Goal: Feedback & Contribution: Submit feedback/report problem

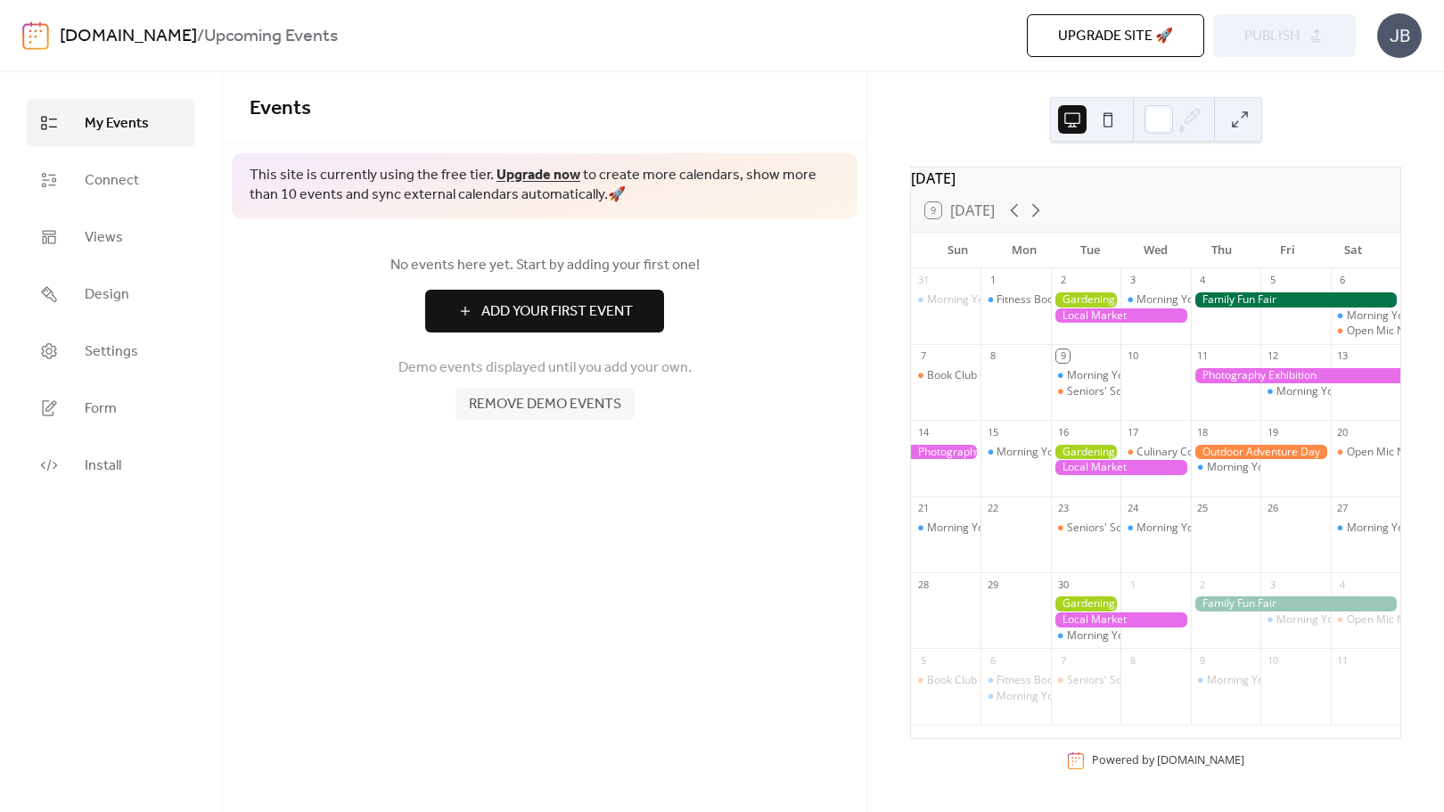
click at [532, 172] on link "Upgrade now" at bounding box center [538, 175] width 84 height 28
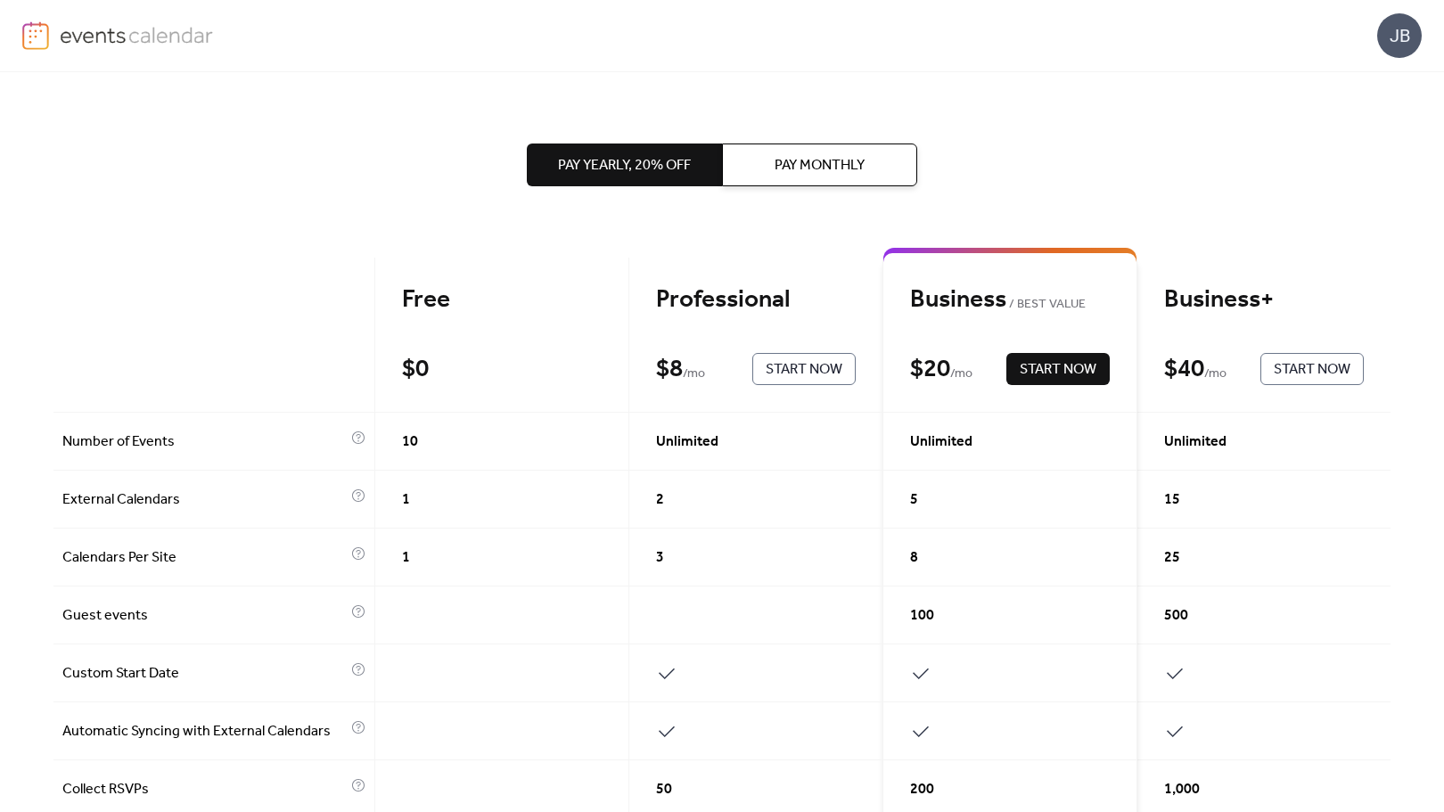
click at [778, 364] on span "Start Now" at bounding box center [804, 369] width 77 height 21
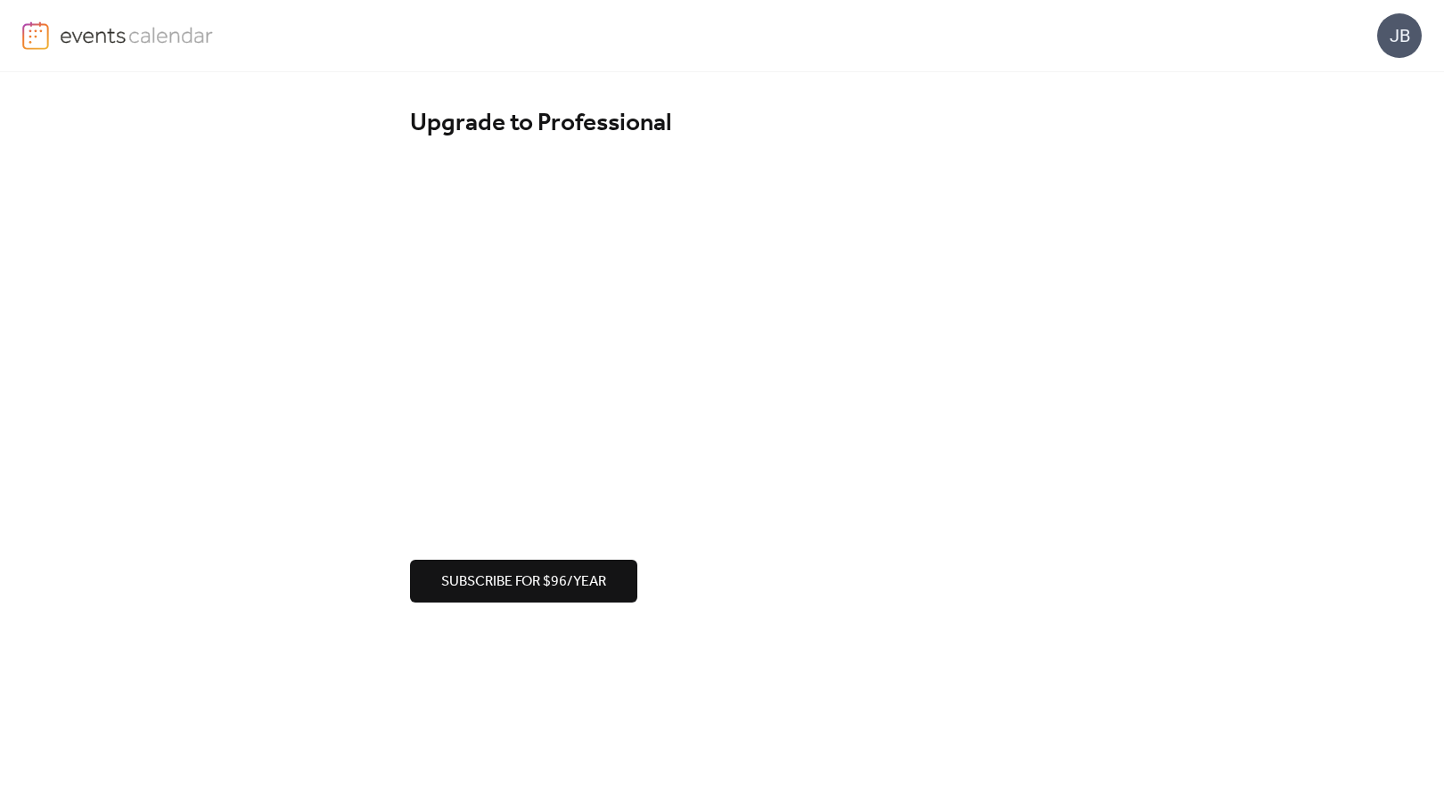
click at [340, 439] on div "Upgrade to Professional Subscribe for $96/year" at bounding box center [722, 355] width 1444 height 566
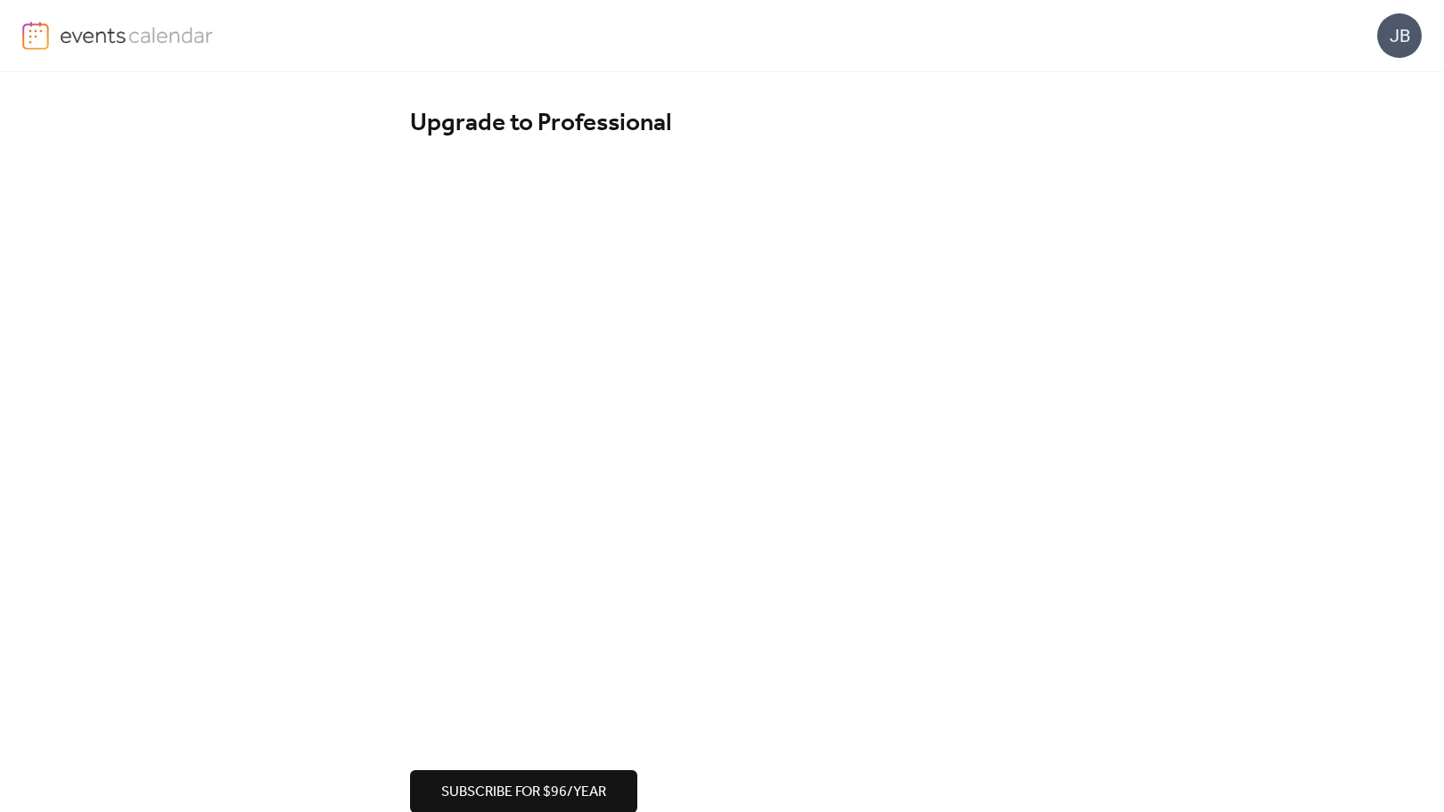
click at [385, 585] on div "Upgrade to Professional Subscribe for $96/year" at bounding box center [722, 460] width 1444 height 776
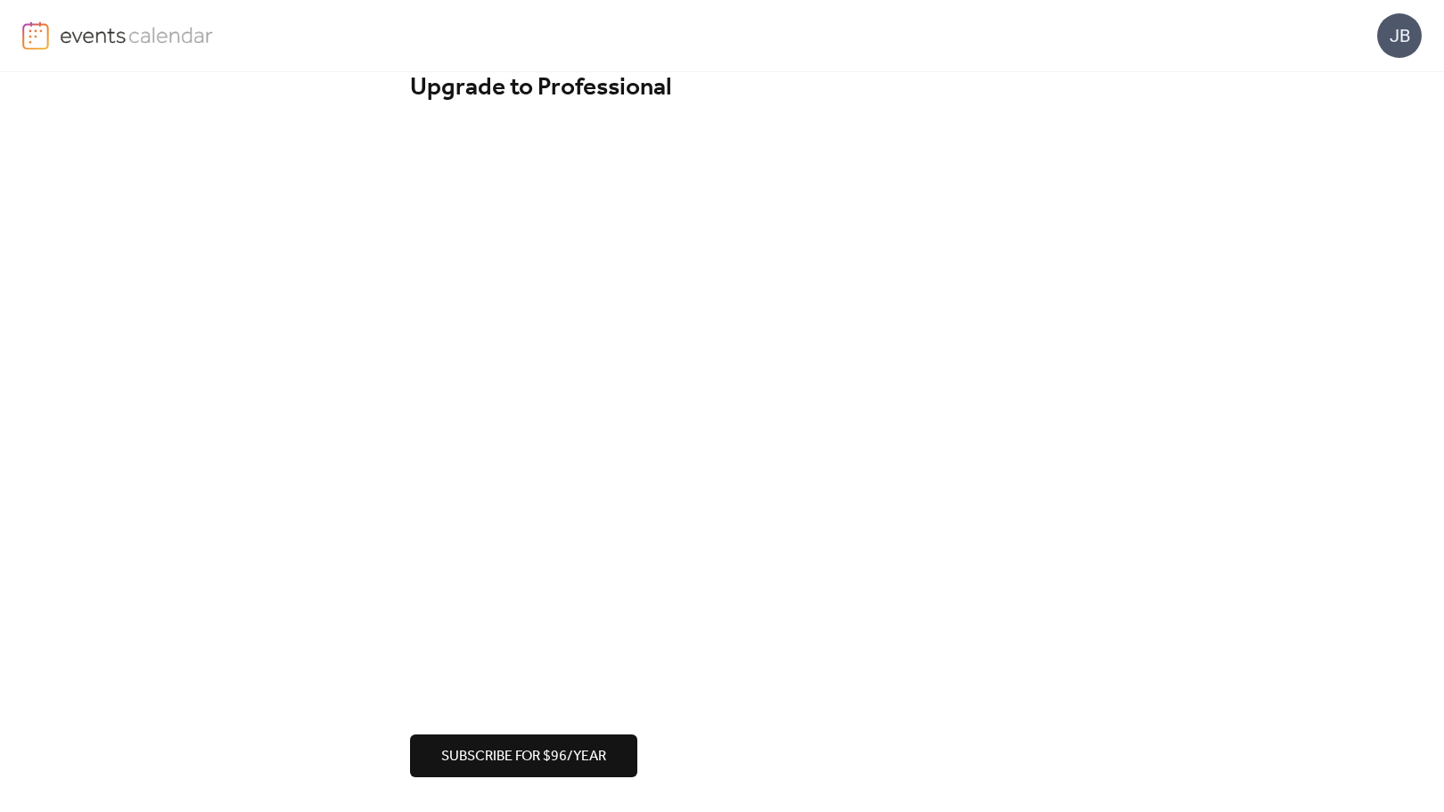
click at [324, 550] on div "Upgrade to Professional Subscribe for $96/year" at bounding box center [722, 425] width 1444 height 776
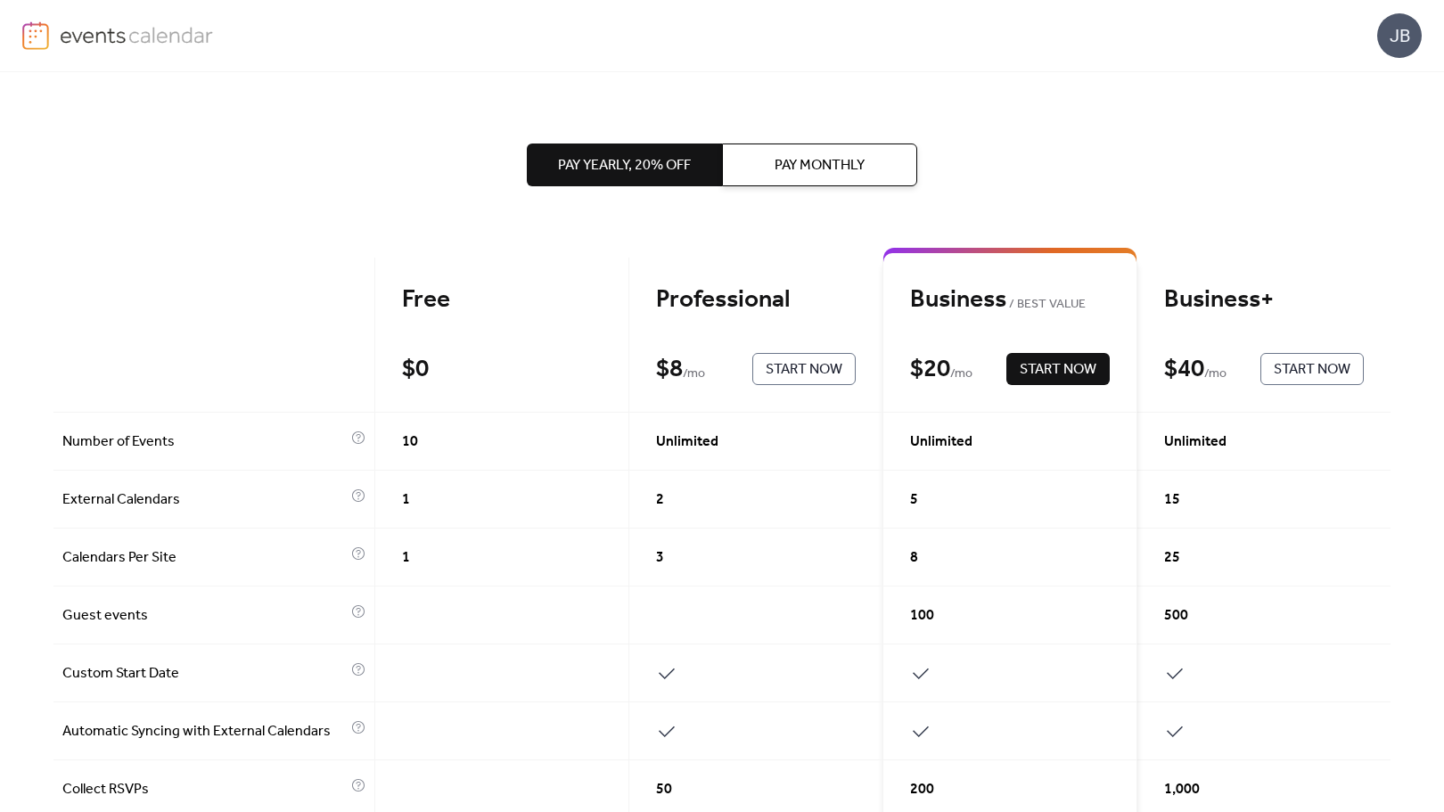
click at [618, 149] on button "Pay Yearly, 20% off" at bounding box center [624, 164] width 195 height 43
click at [792, 167] on span "Pay Monthly" at bounding box center [819, 165] width 90 height 21
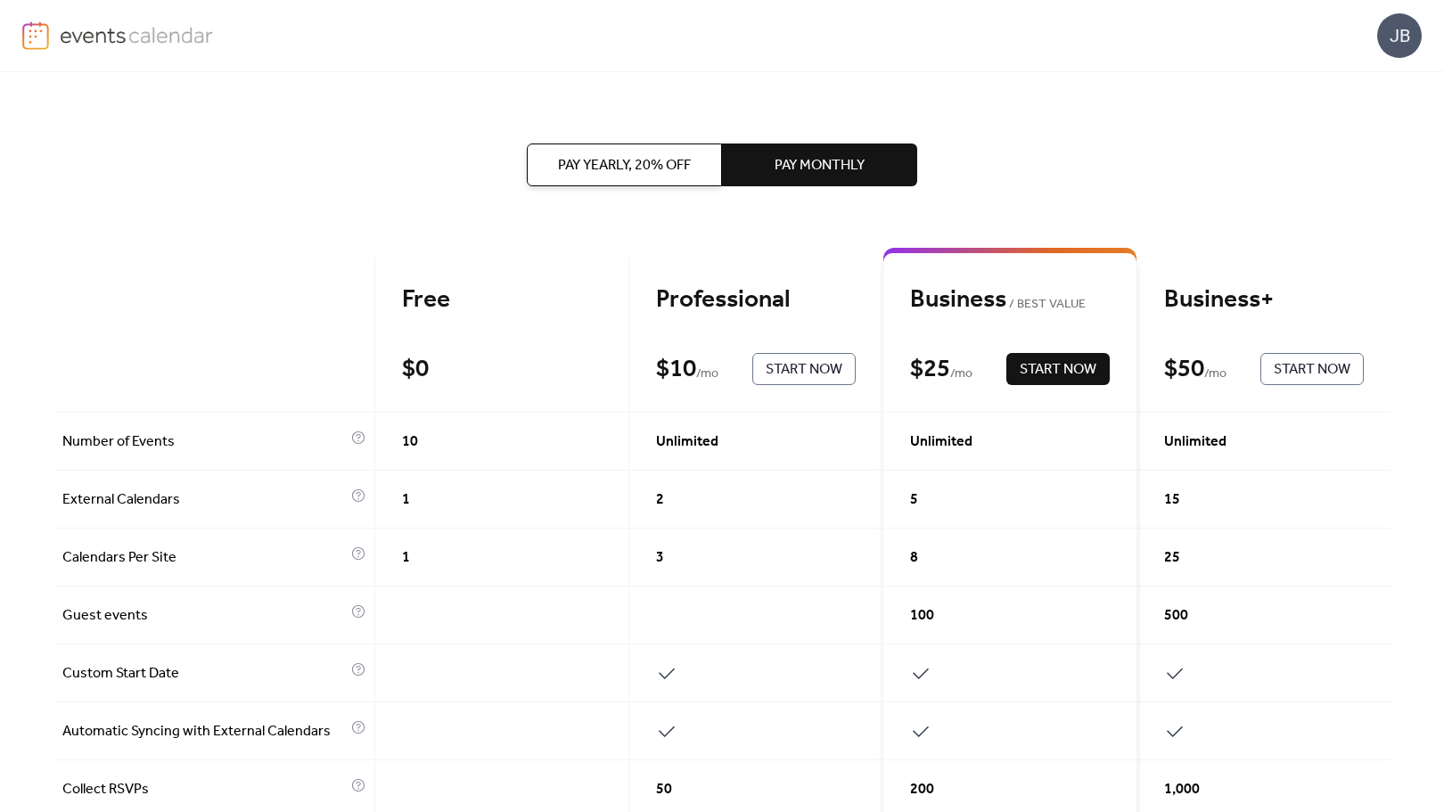
click at [684, 165] on span "Pay Yearly, 20% off" at bounding box center [624, 165] width 133 height 21
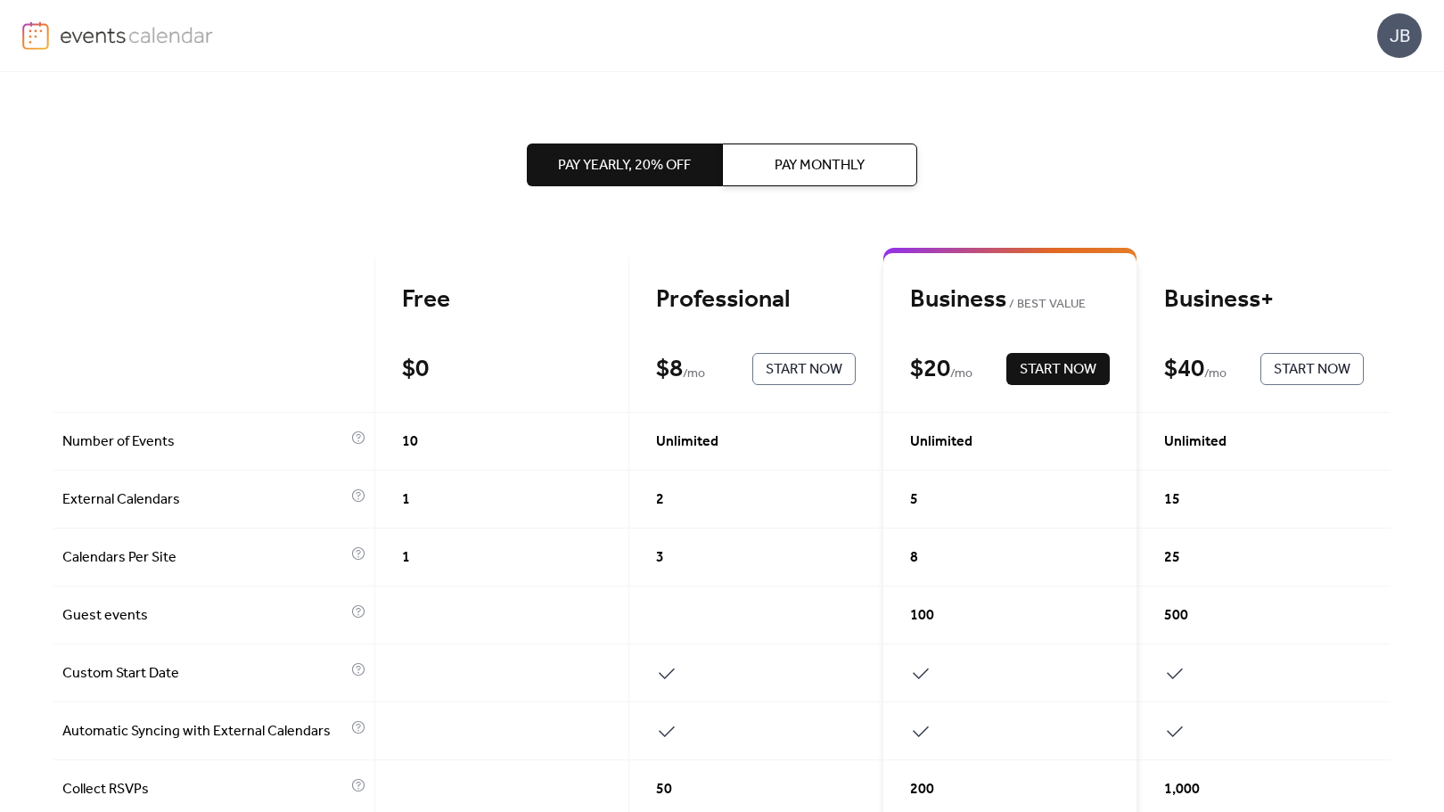
click at [803, 366] on span "Start Now" at bounding box center [804, 369] width 77 height 21
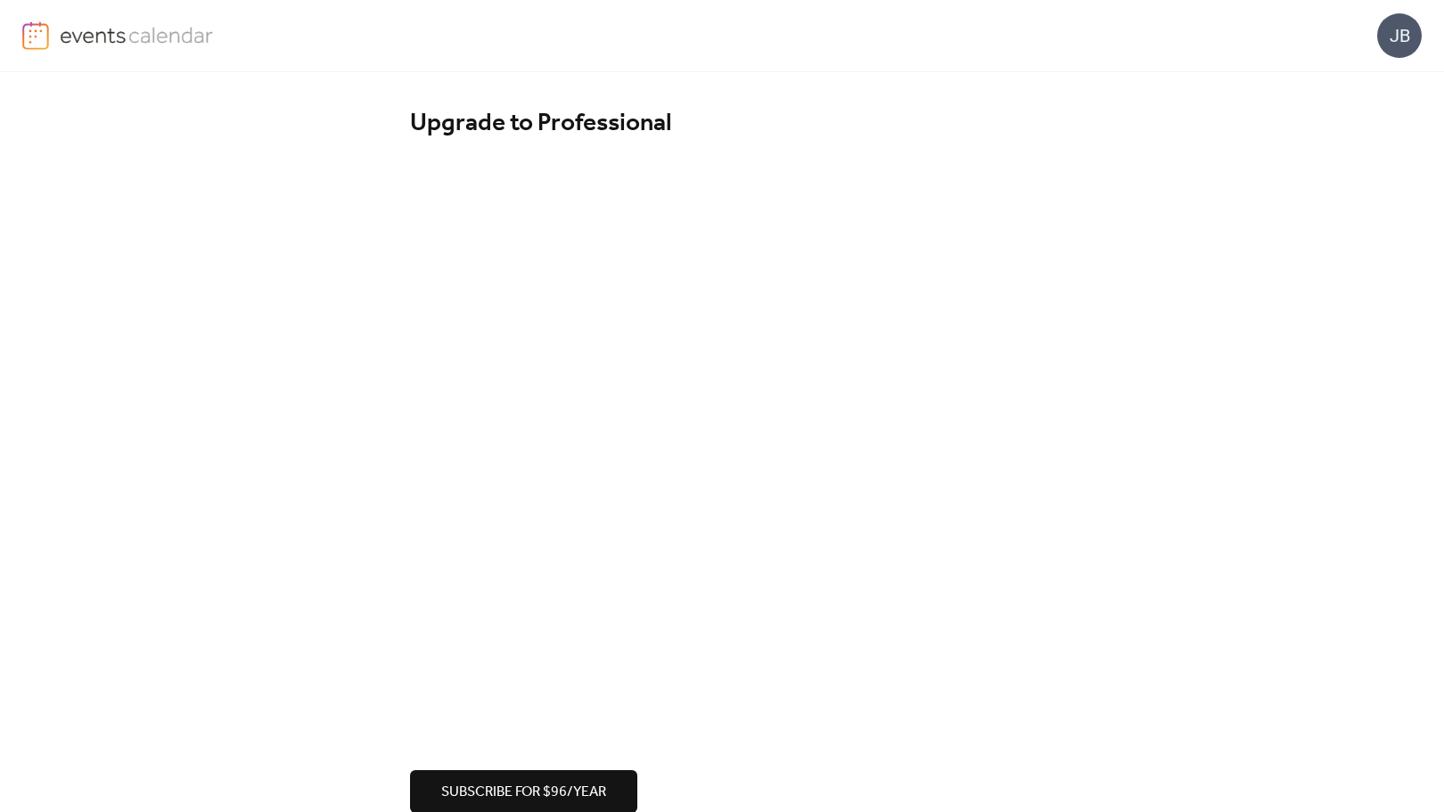
click at [277, 457] on div "Upgrade to Professional Subscribe for $96/year" at bounding box center [722, 460] width 1444 height 776
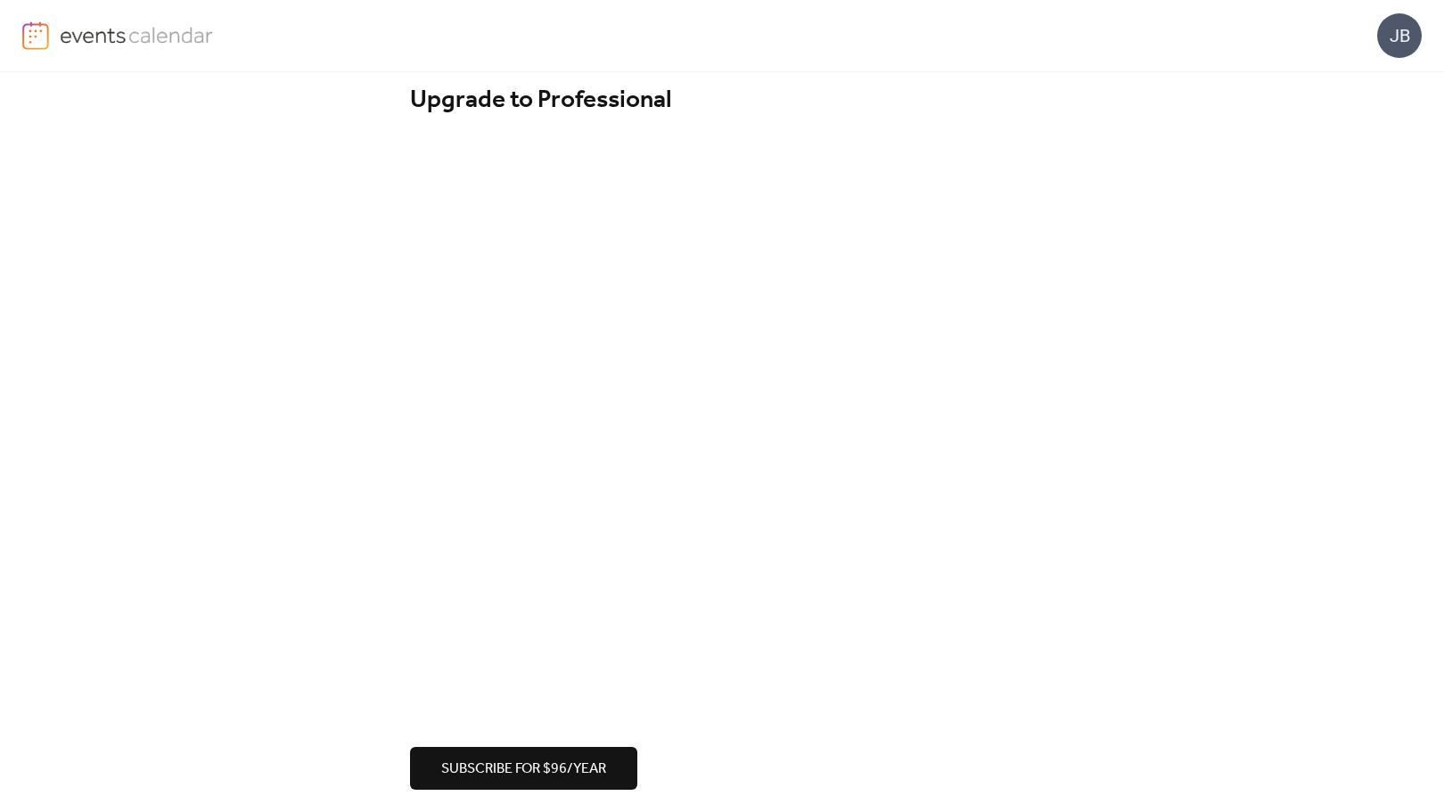
scroll to position [36, 0]
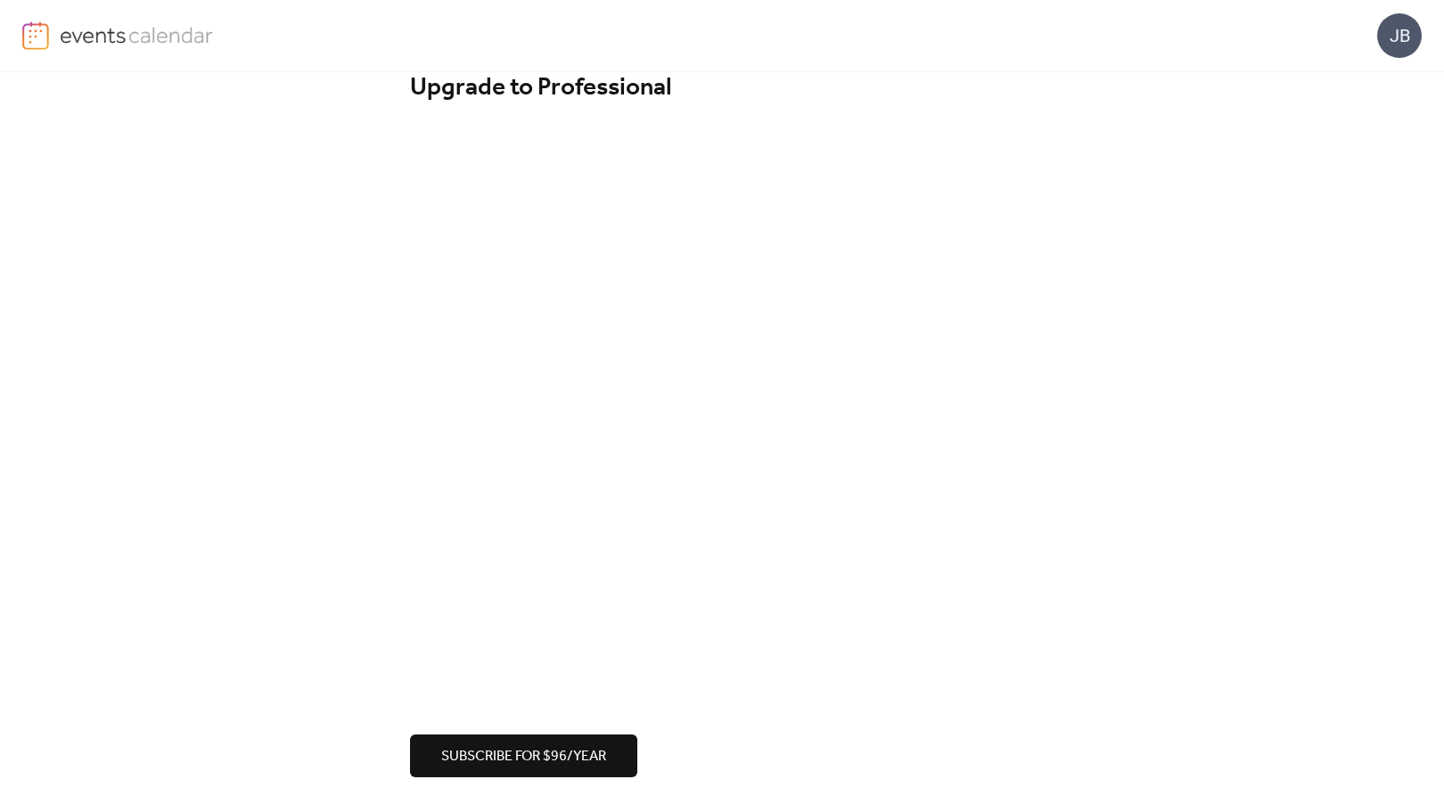
click at [539, 750] on span "Subscribe for $96/year" at bounding box center [523, 756] width 165 height 21
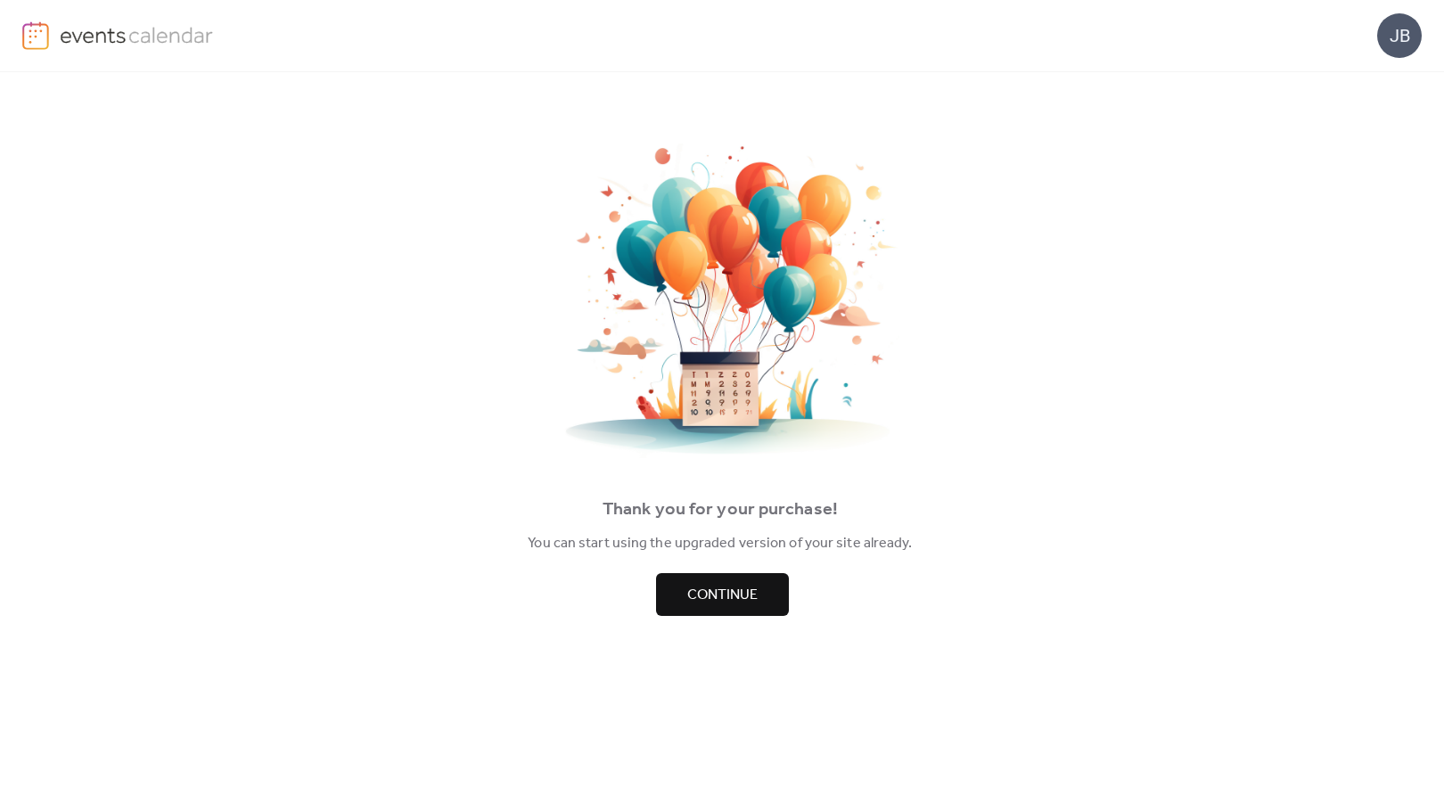
click at [721, 575] on button "Continue" at bounding box center [722, 594] width 133 height 43
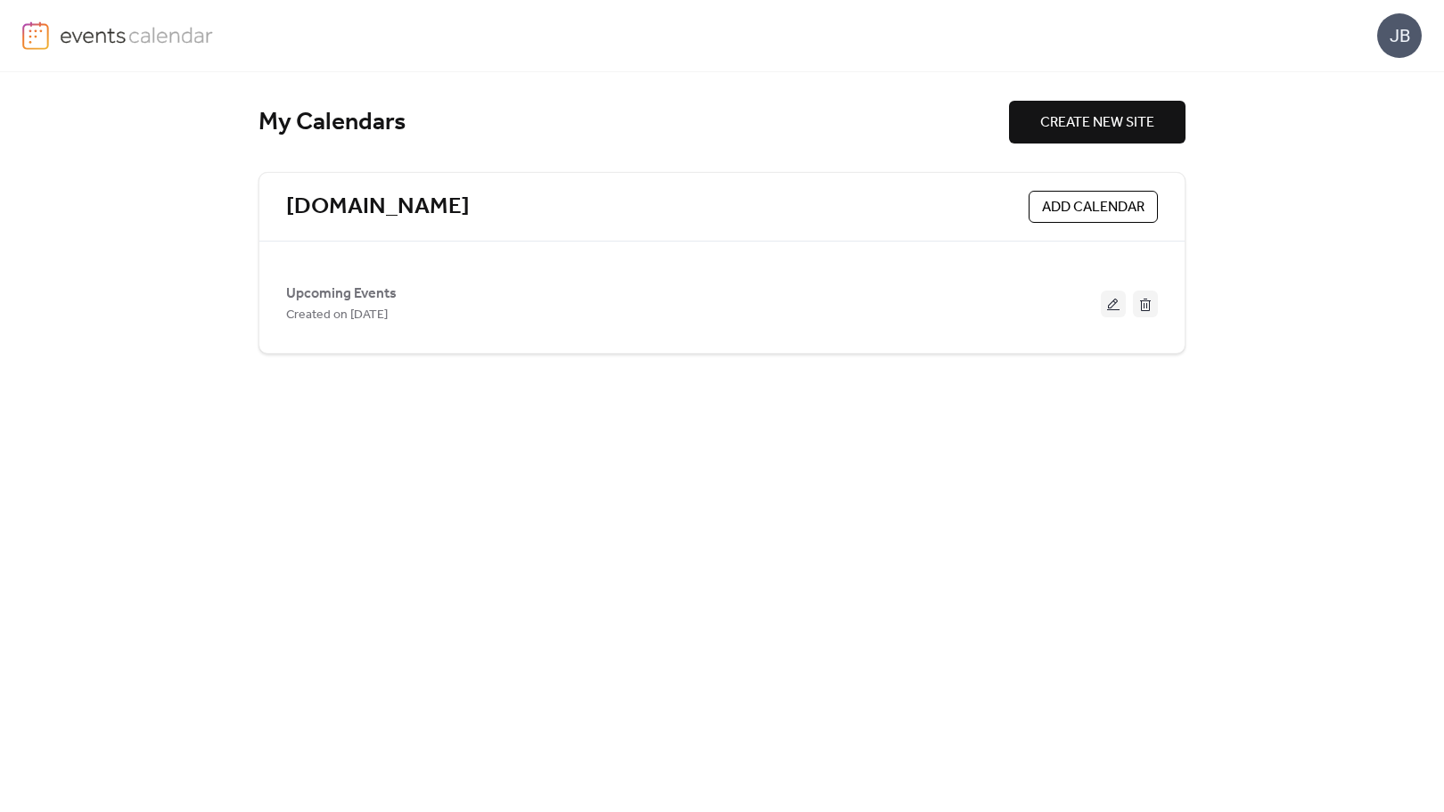
click at [1054, 212] on span "ADD CALENDAR" at bounding box center [1093, 207] width 102 height 21
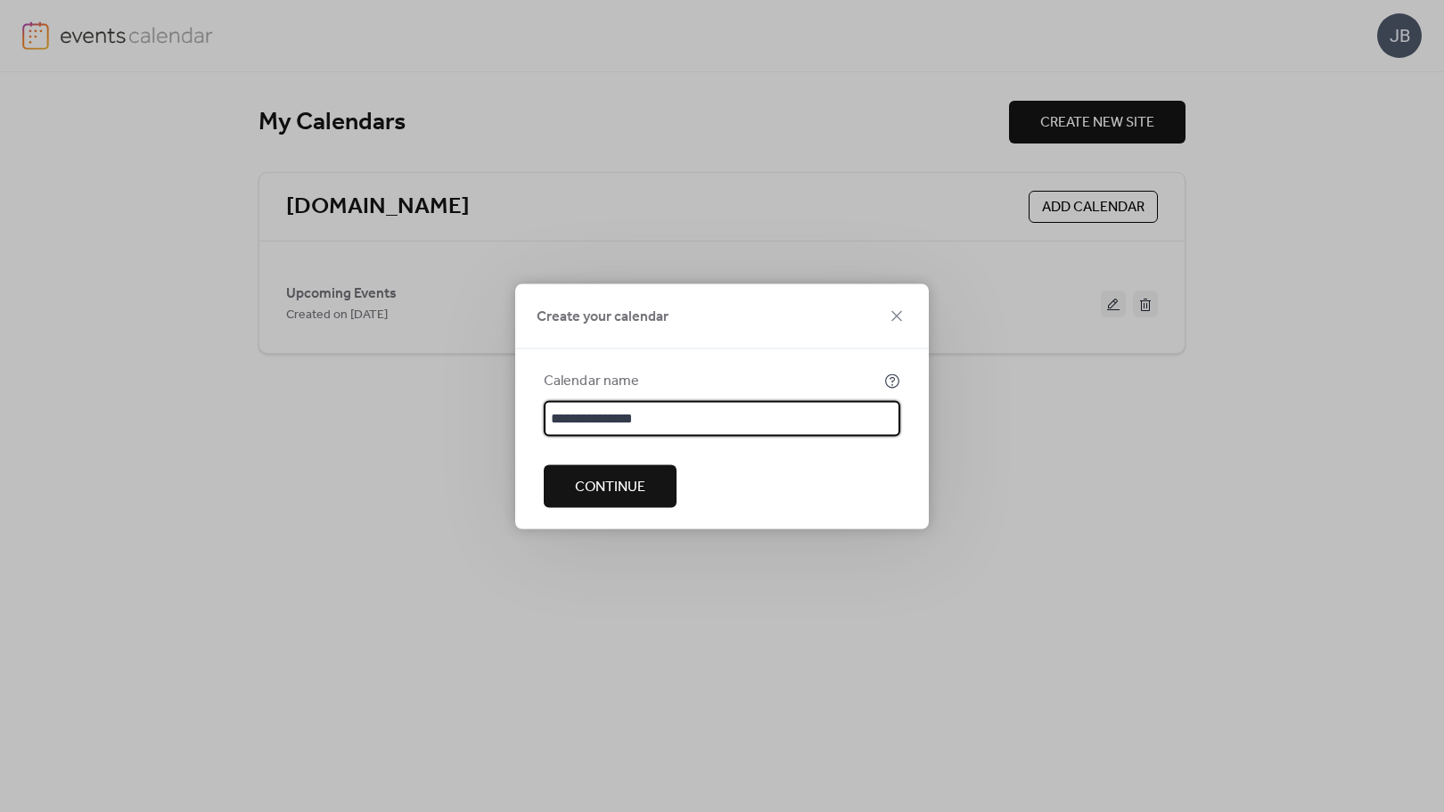
type input "**********"
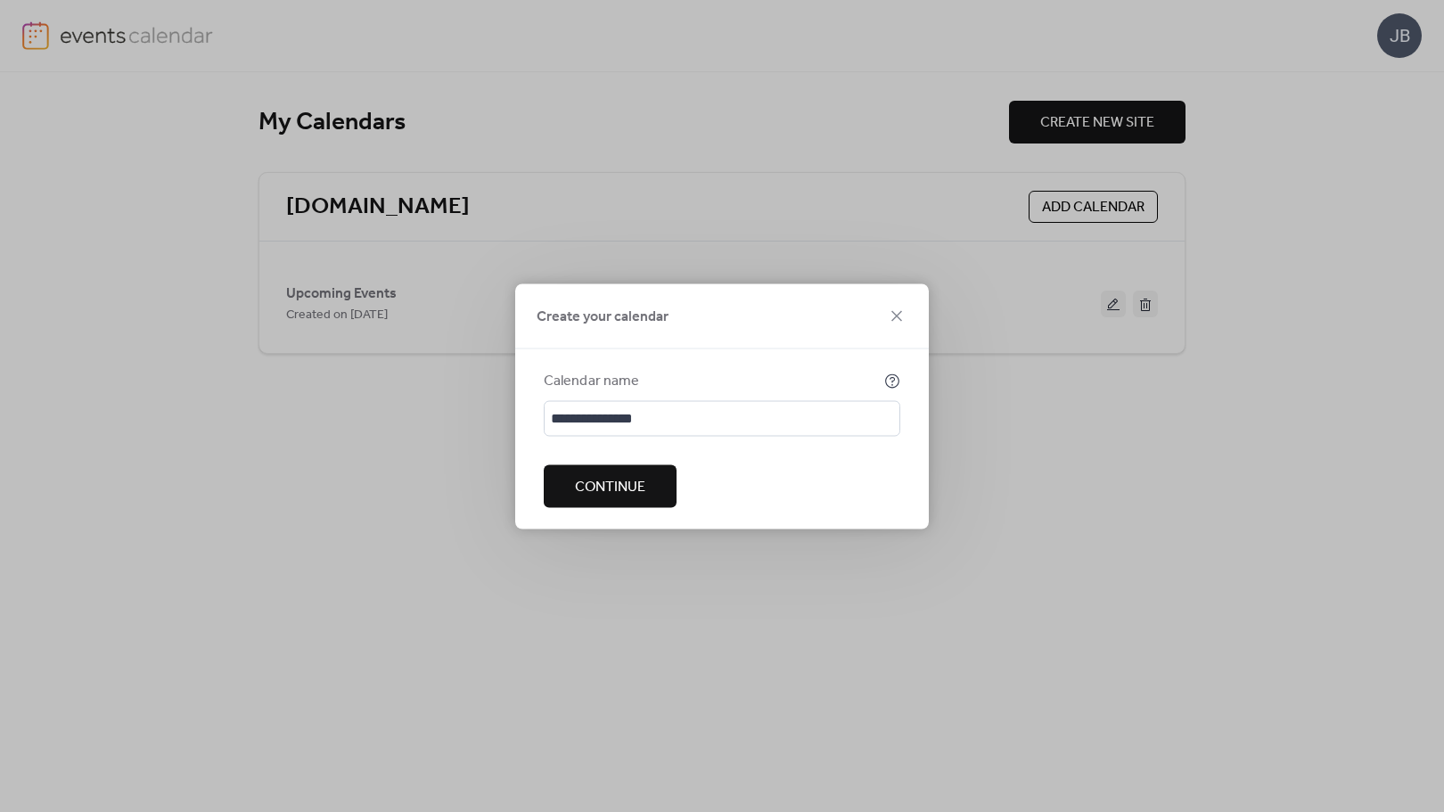
click at [615, 476] on span "Continue" at bounding box center [610, 486] width 70 height 21
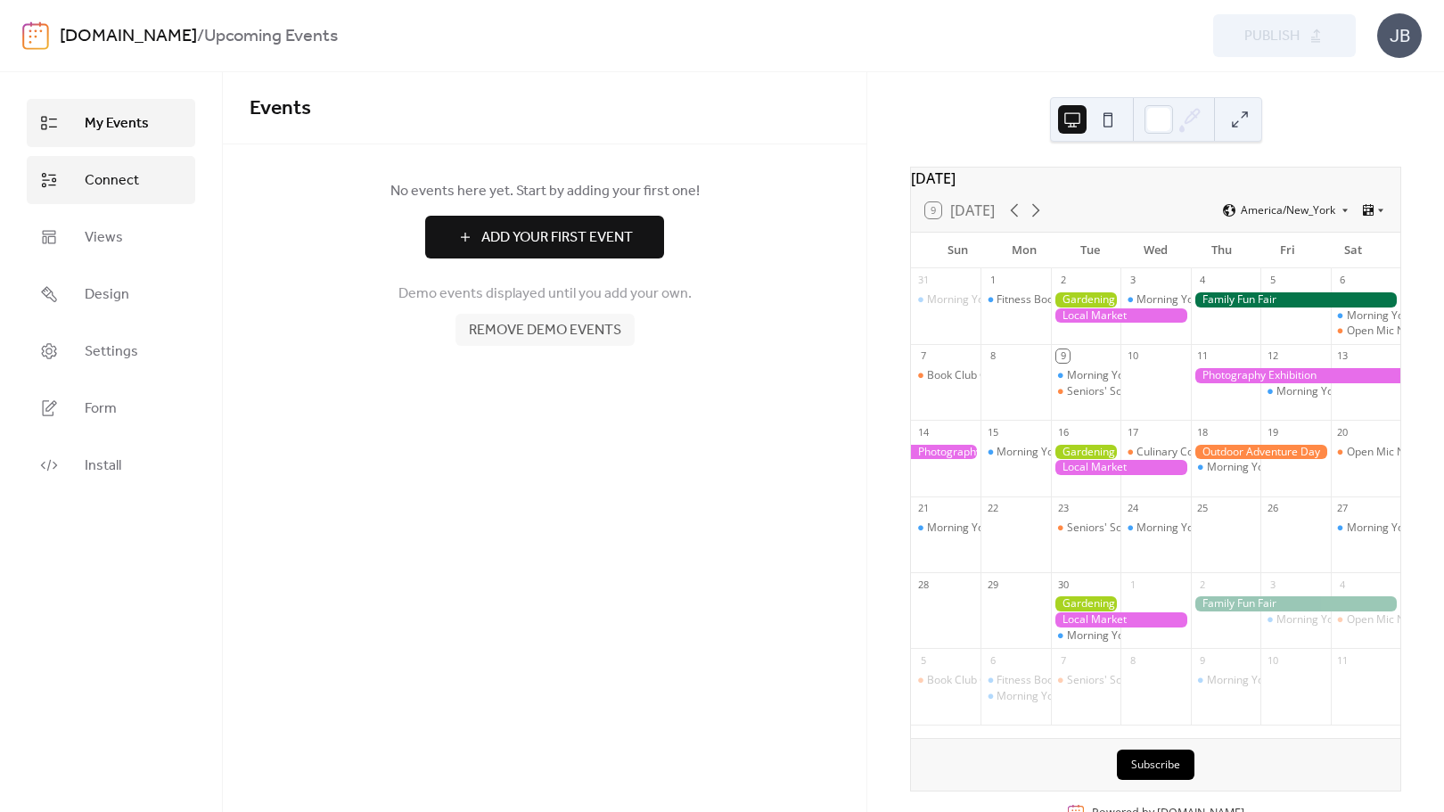
click at [134, 174] on span "Connect" at bounding box center [112, 180] width 54 height 21
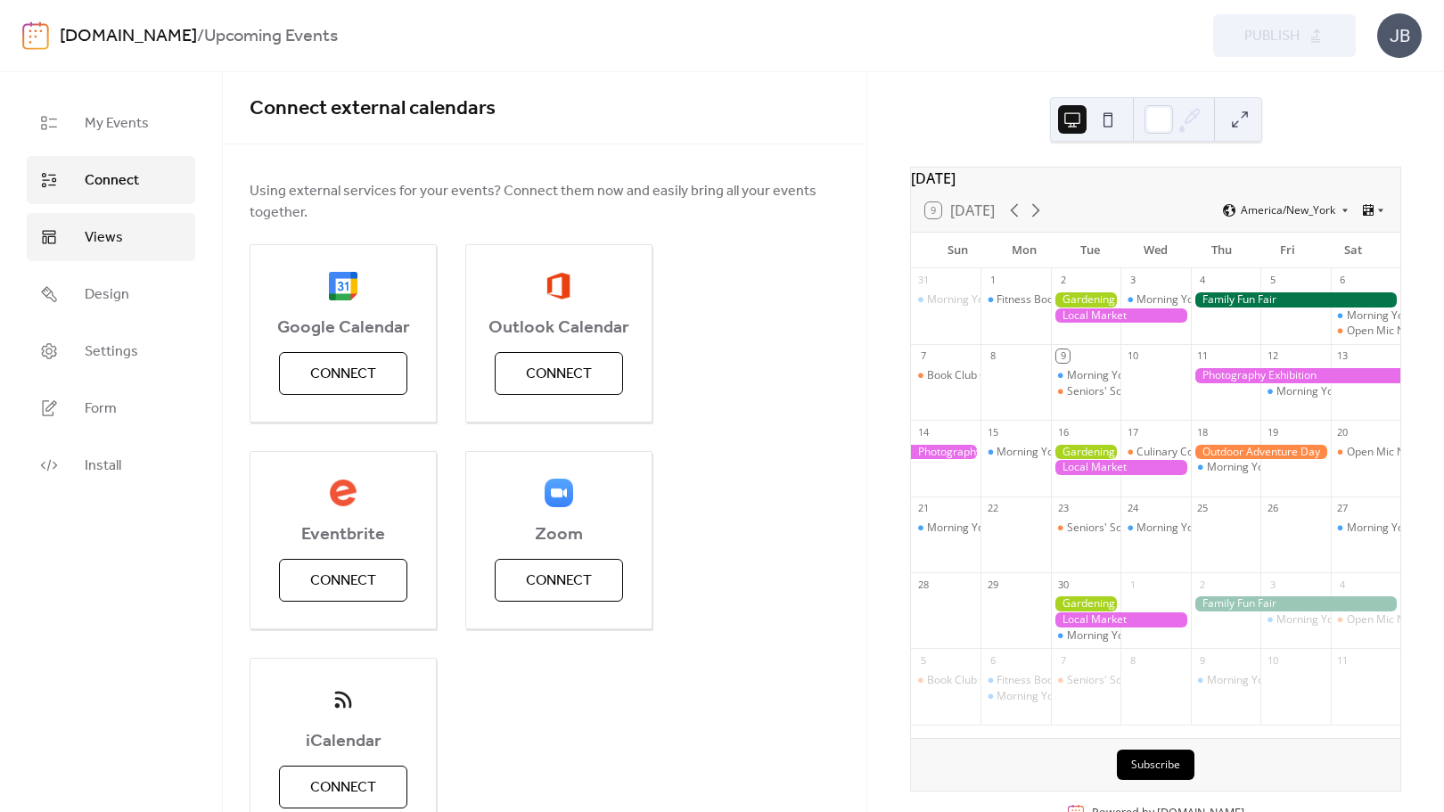
click at [105, 233] on span "Views" at bounding box center [104, 237] width 38 height 21
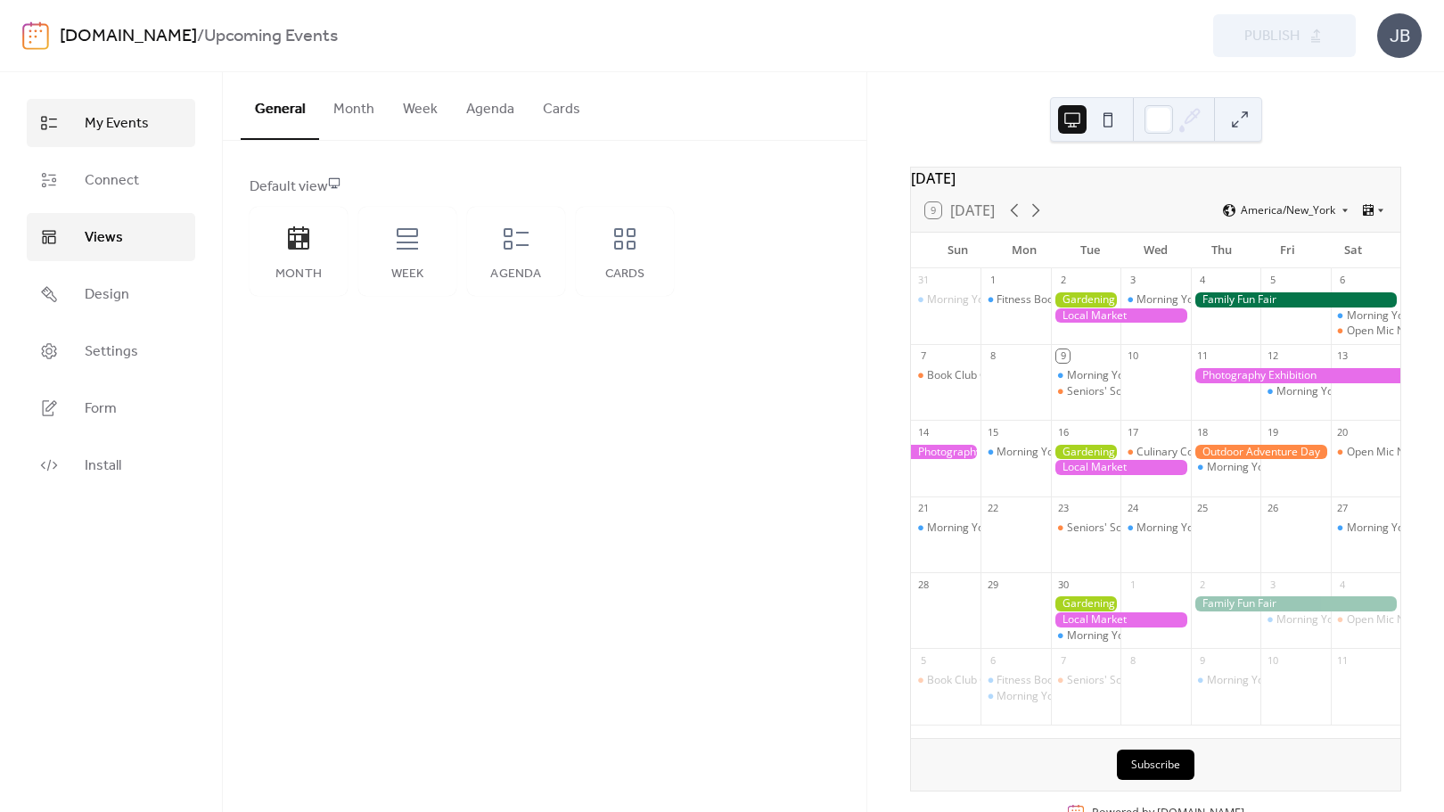
click at [118, 132] on span "My Events" at bounding box center [117, 123] width 64 height 21
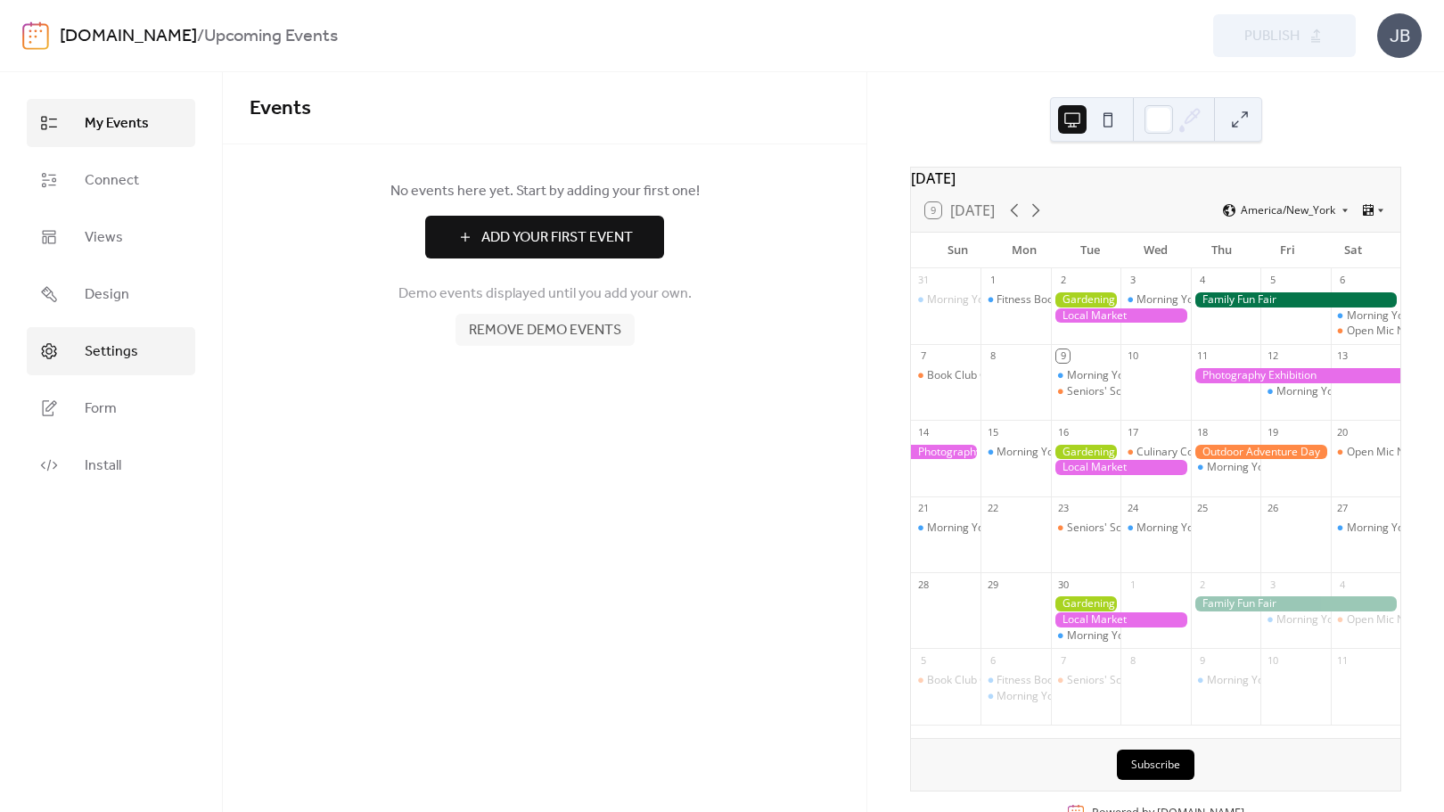
click at [93, 357] on span "Settings" at bounding box center [111, 351] width 53 height 21
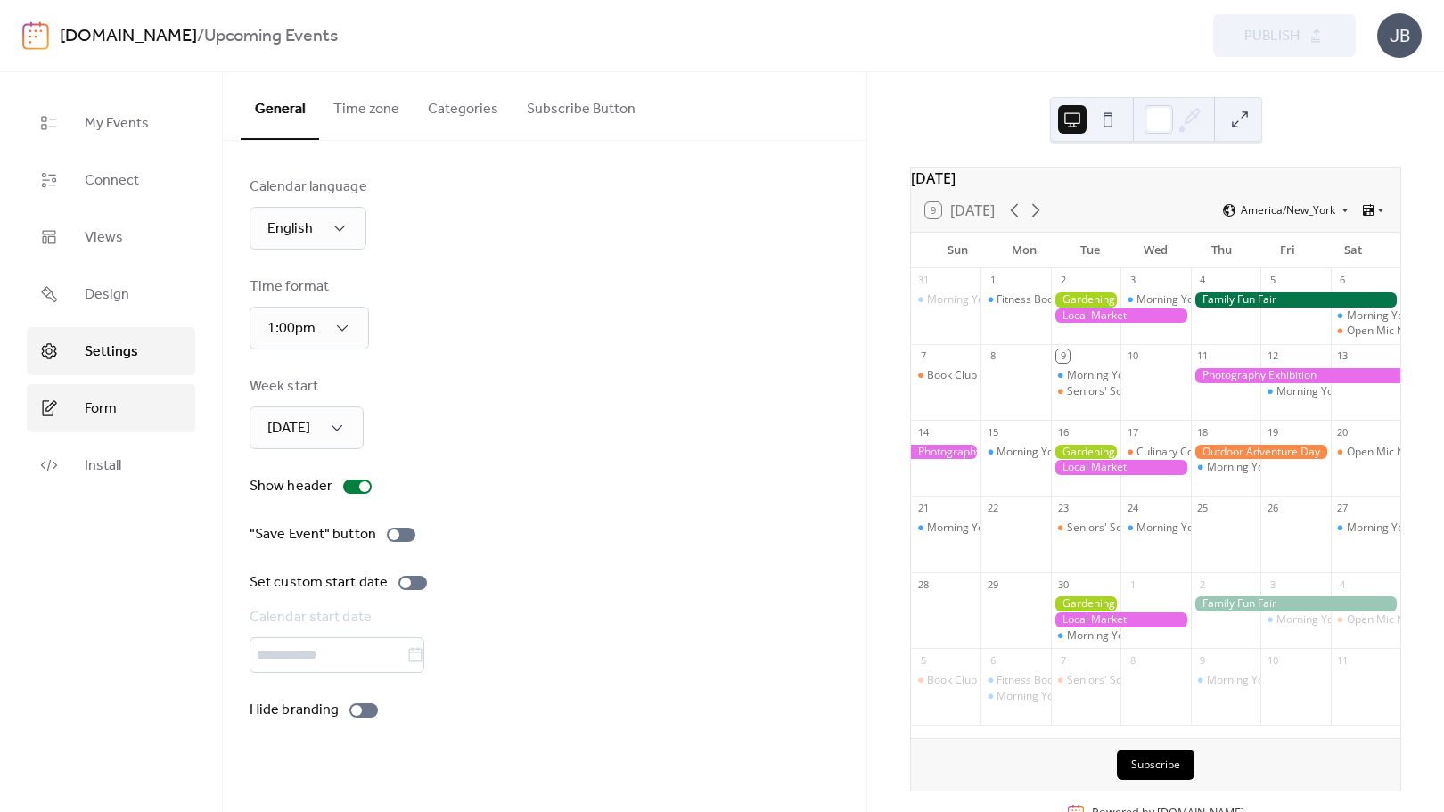
click at [106, 418] on span "Form" at bounding box center [101, 408] width 32 height 21
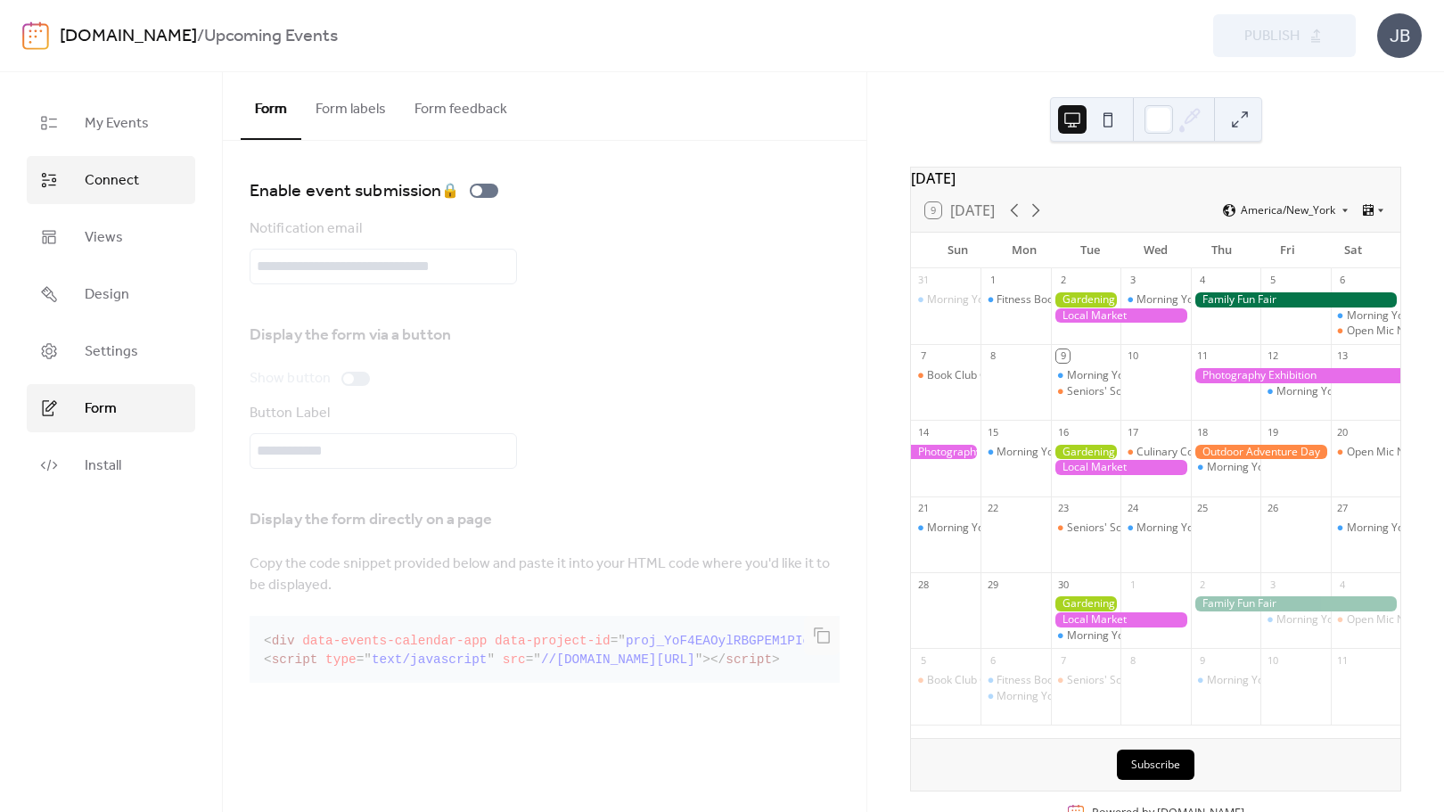
click at [113, 184] on span "Connect" at bounding box center [112, 180] width 54 height 21
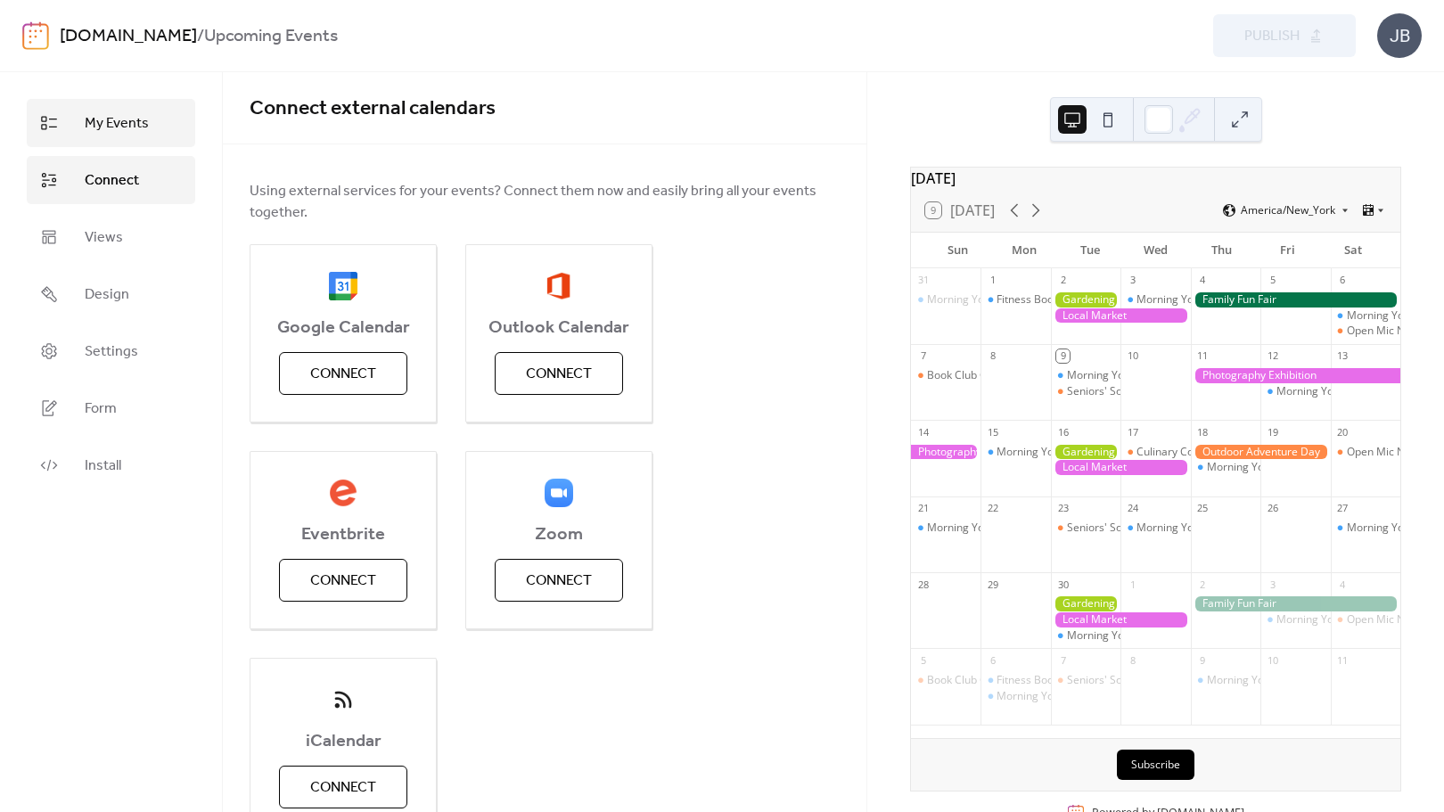
click at [123, 121] on span "My Events" at bounding box center [117, 123] width 64 height 21
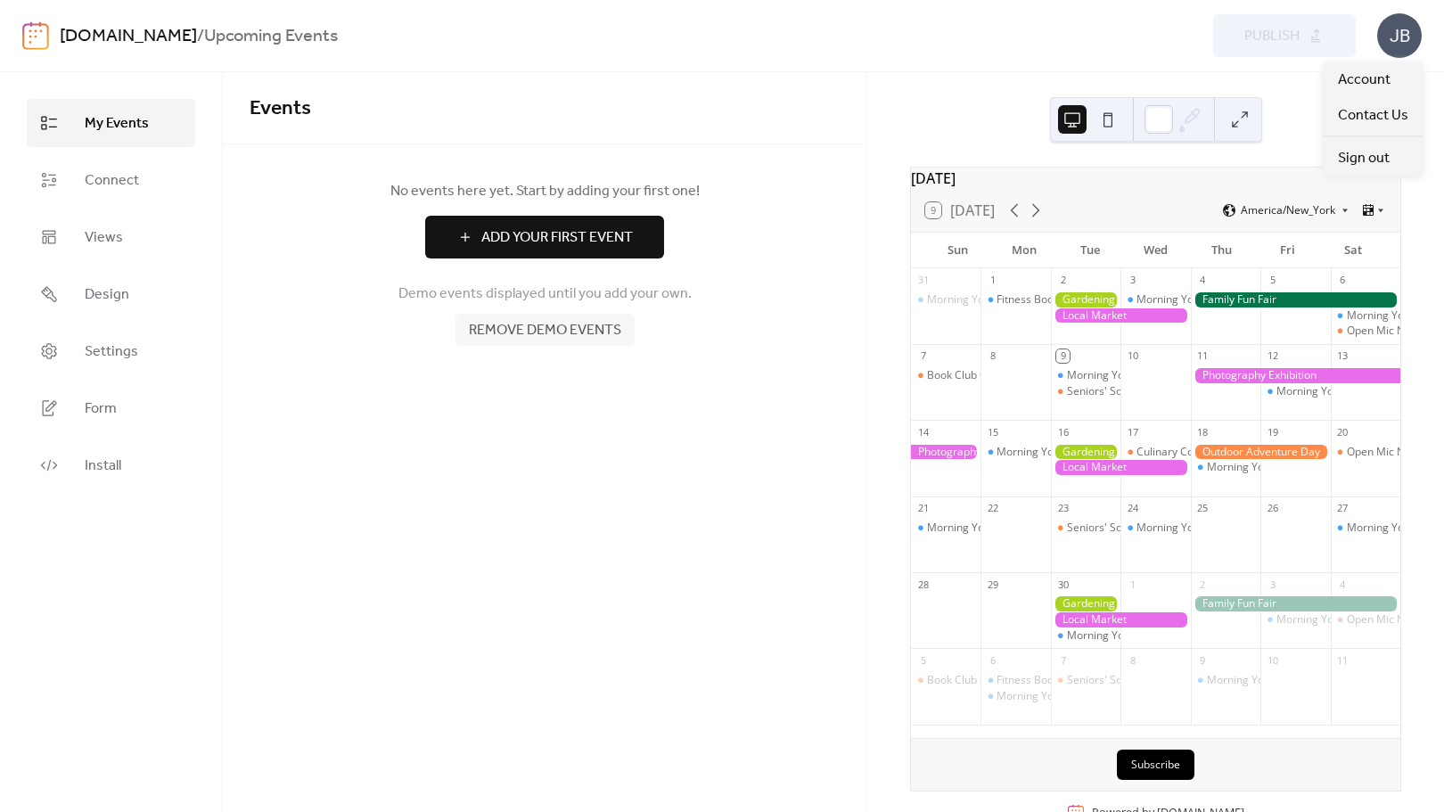
click at [1386, 27] on div "JB" at bounding box center [1399, 35] width 45 height 45
click at [1366, 75] on span "Account" at bounding box center [1364, 80] width 53 height 21
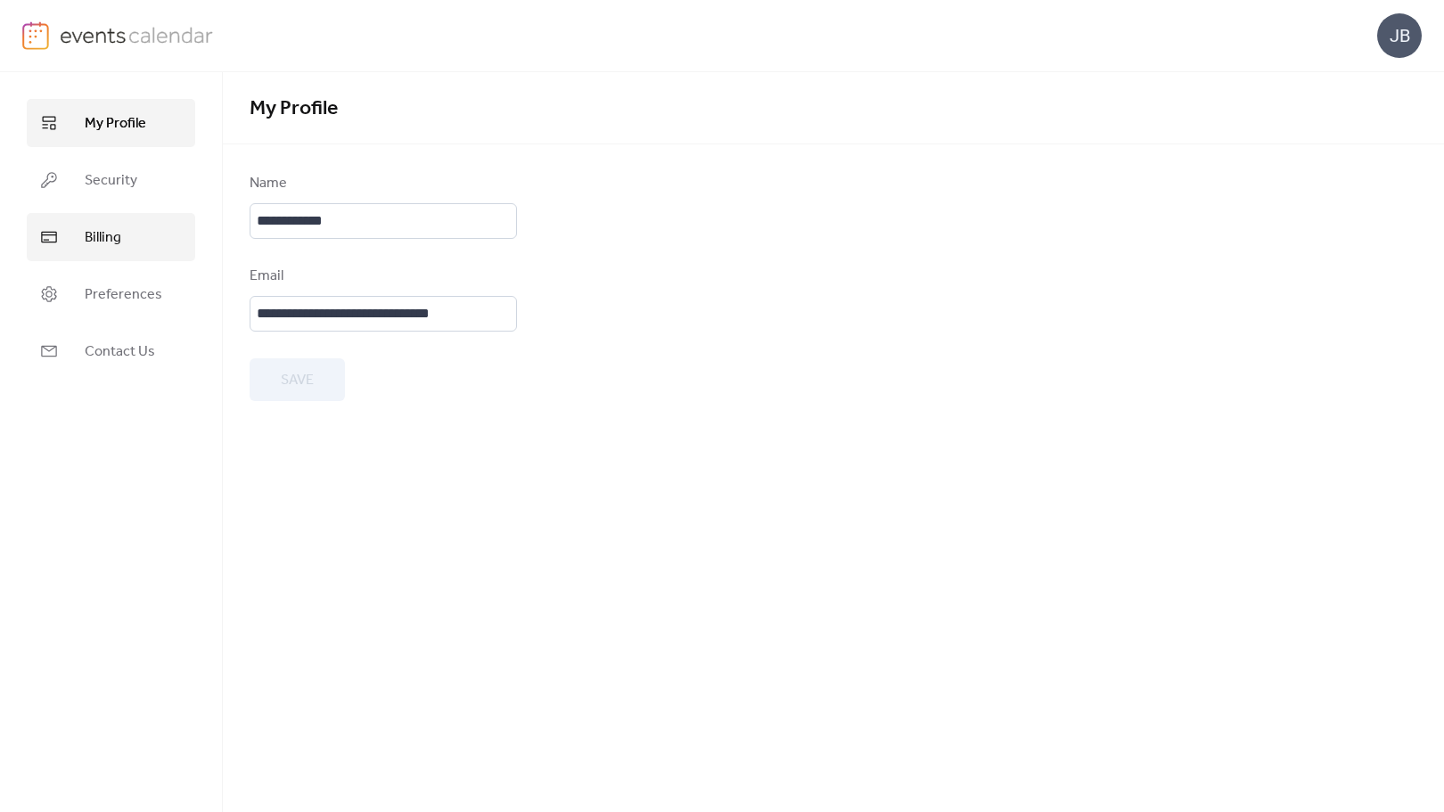
click at [102, 235] on span "Billing" at bounding box center [103, 237] width 37 height 21
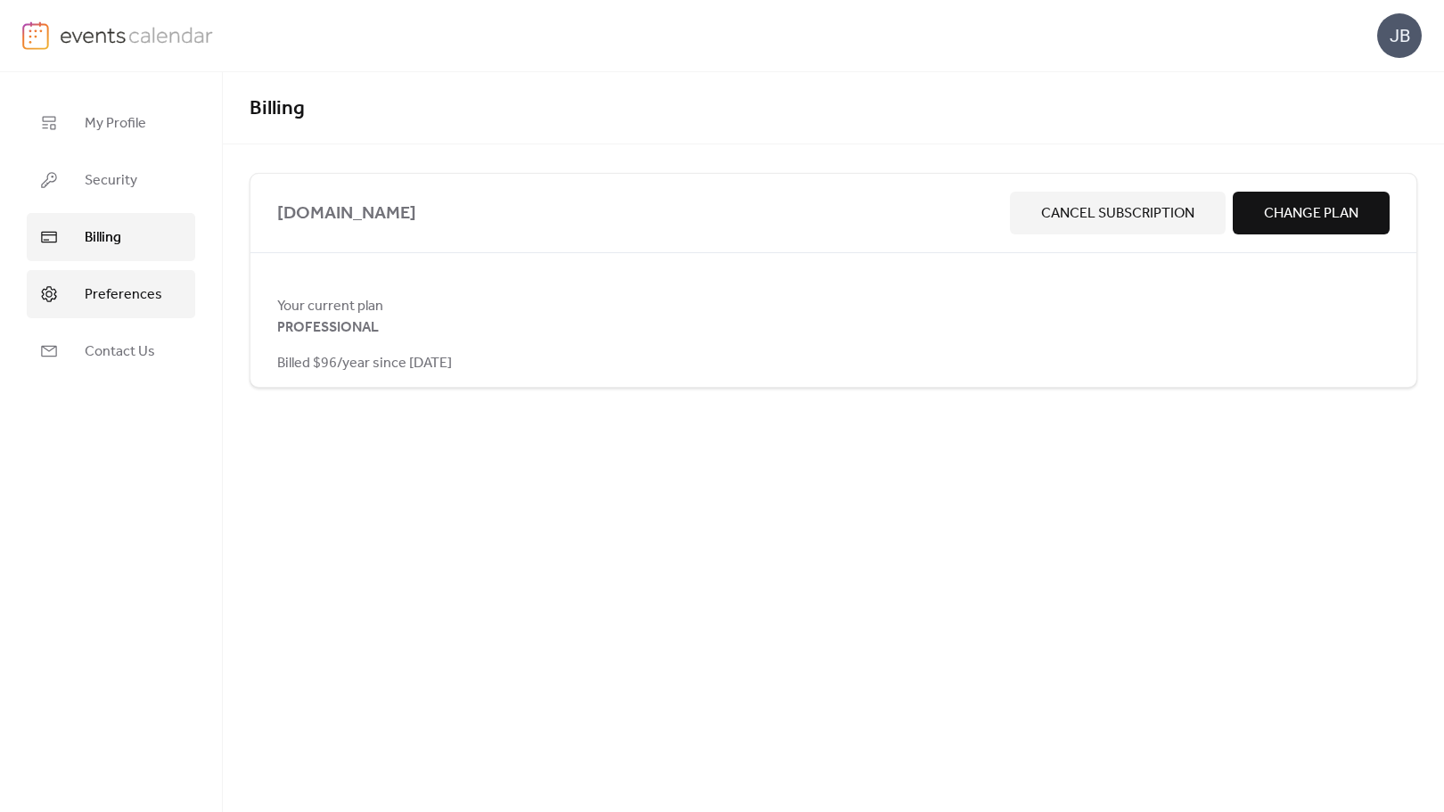
click at [136, 304] on span "Preferences" at bounding box center [124, 294] width 78 height 21
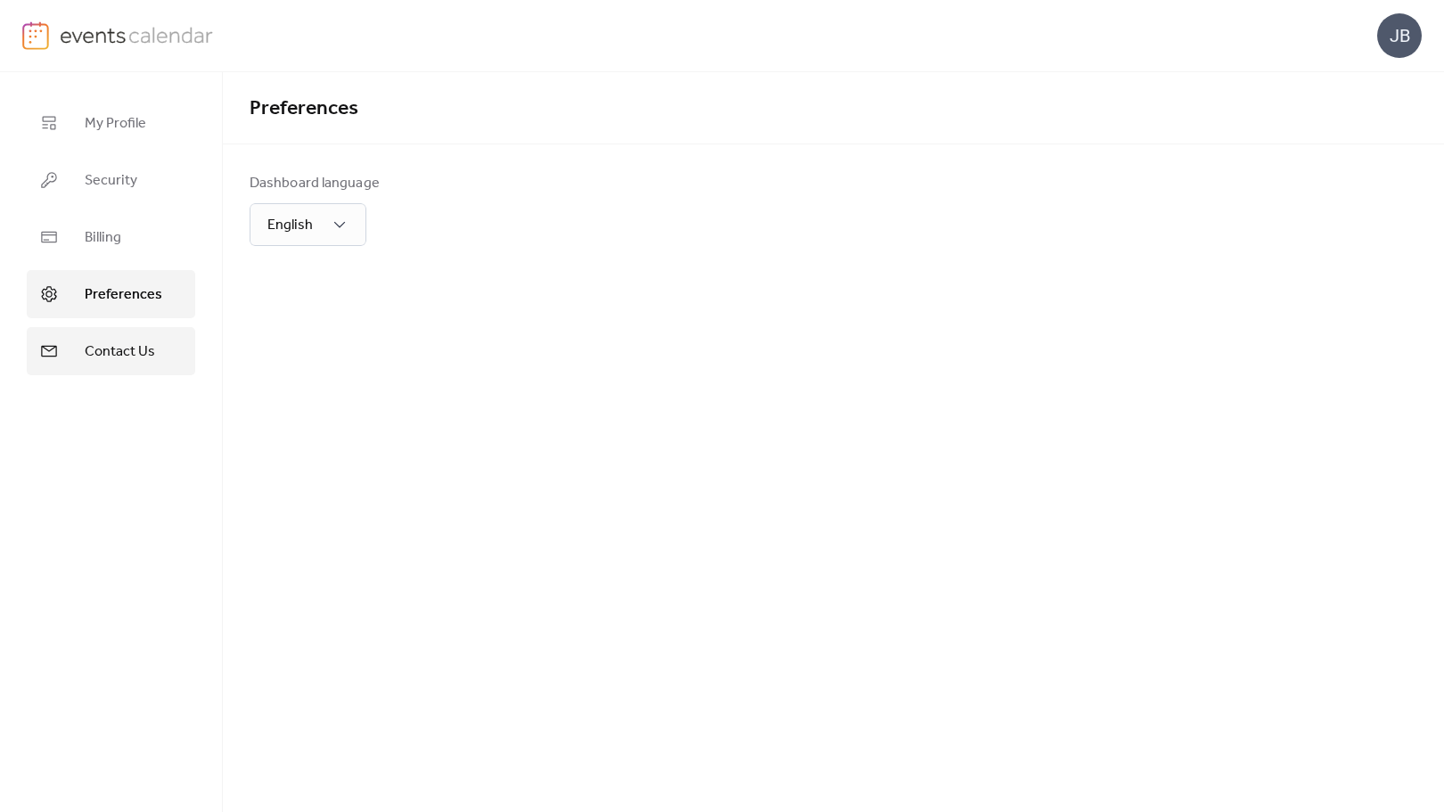
click at [128, 348] on span "Contact Us" at bounding box center [120, 351] width 70 height 21
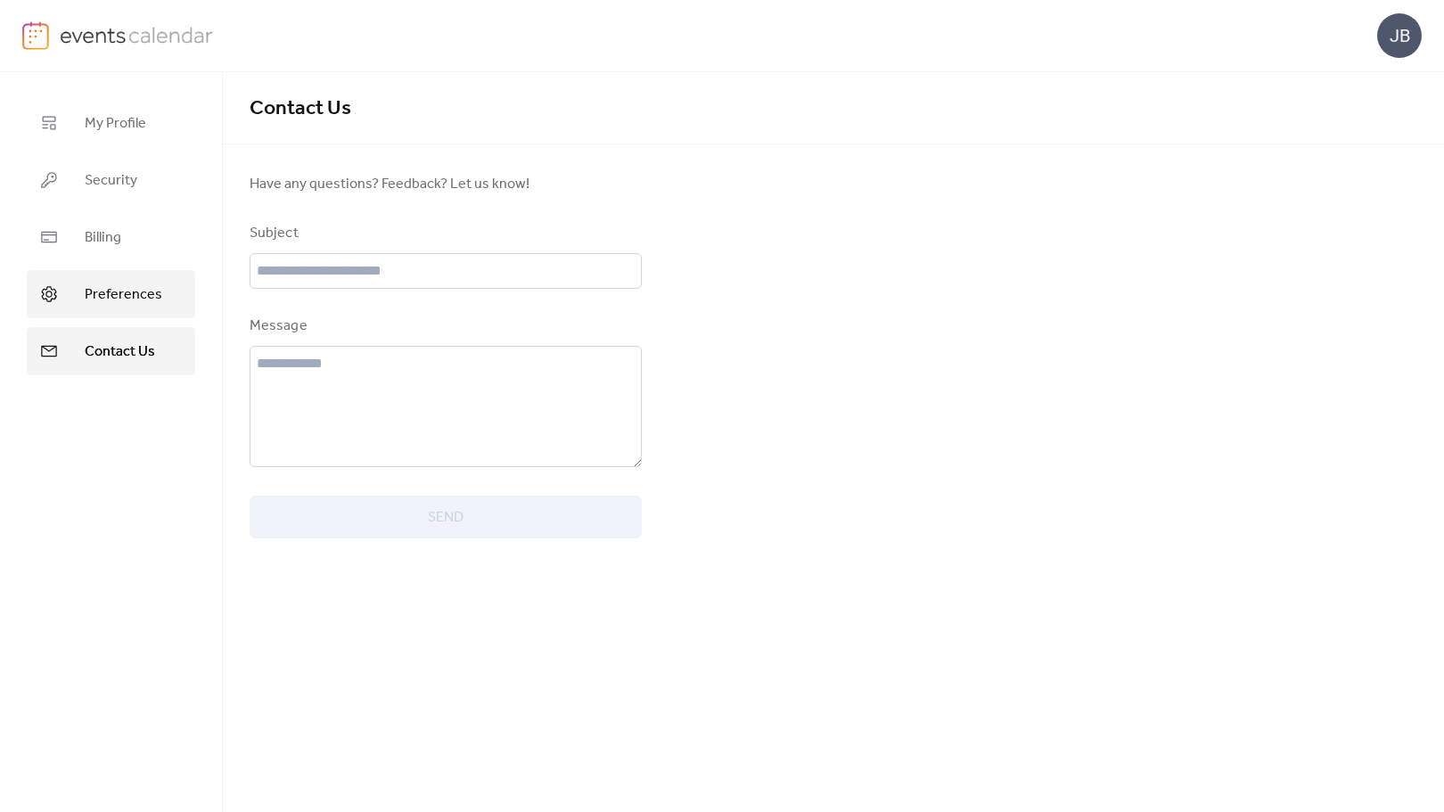
click at [129, 284] on span "Preferences" at bounding box center [124, 294] width 78 height 21
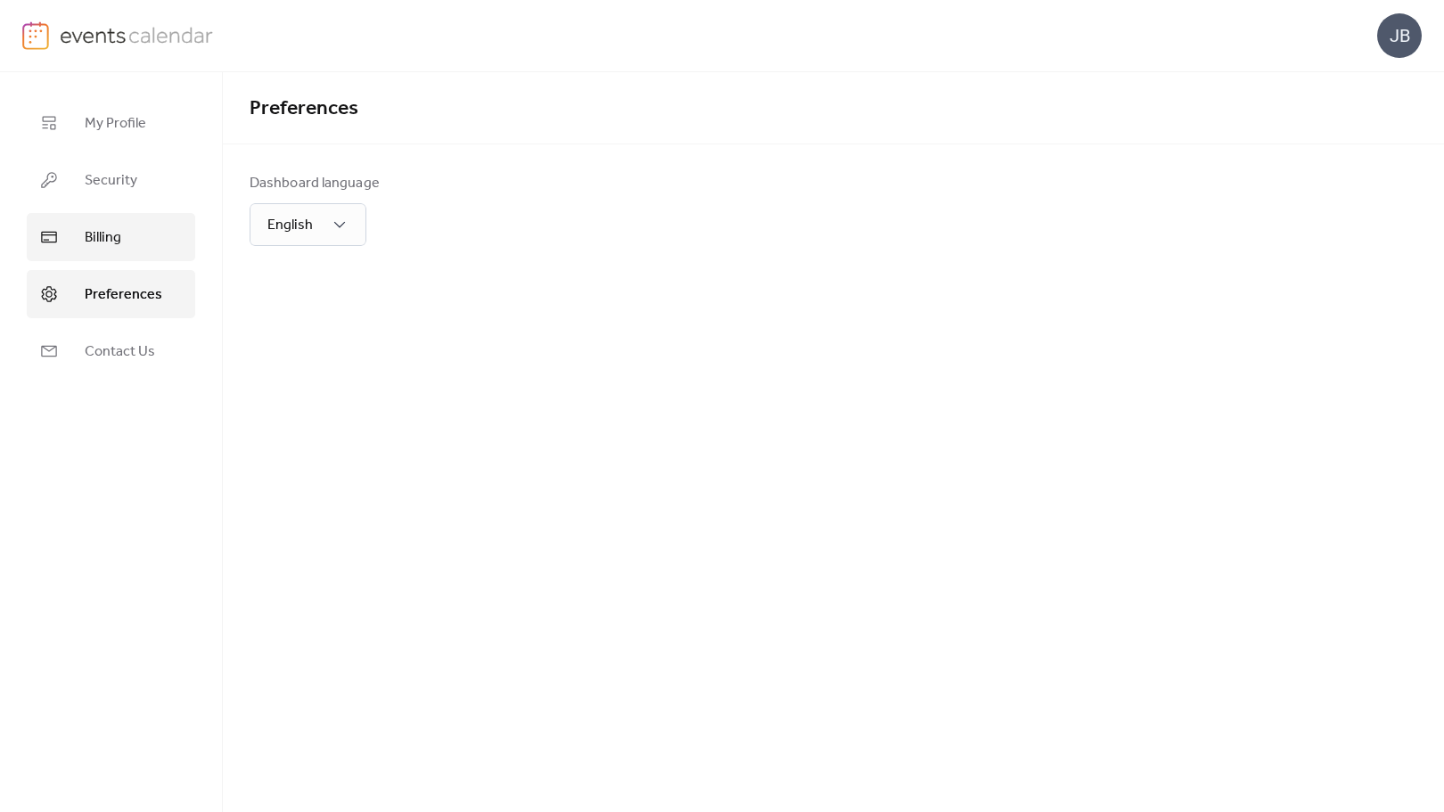
click at [119, 242] on span "Billing" at bounding box center [103, 237] width 37 height 21
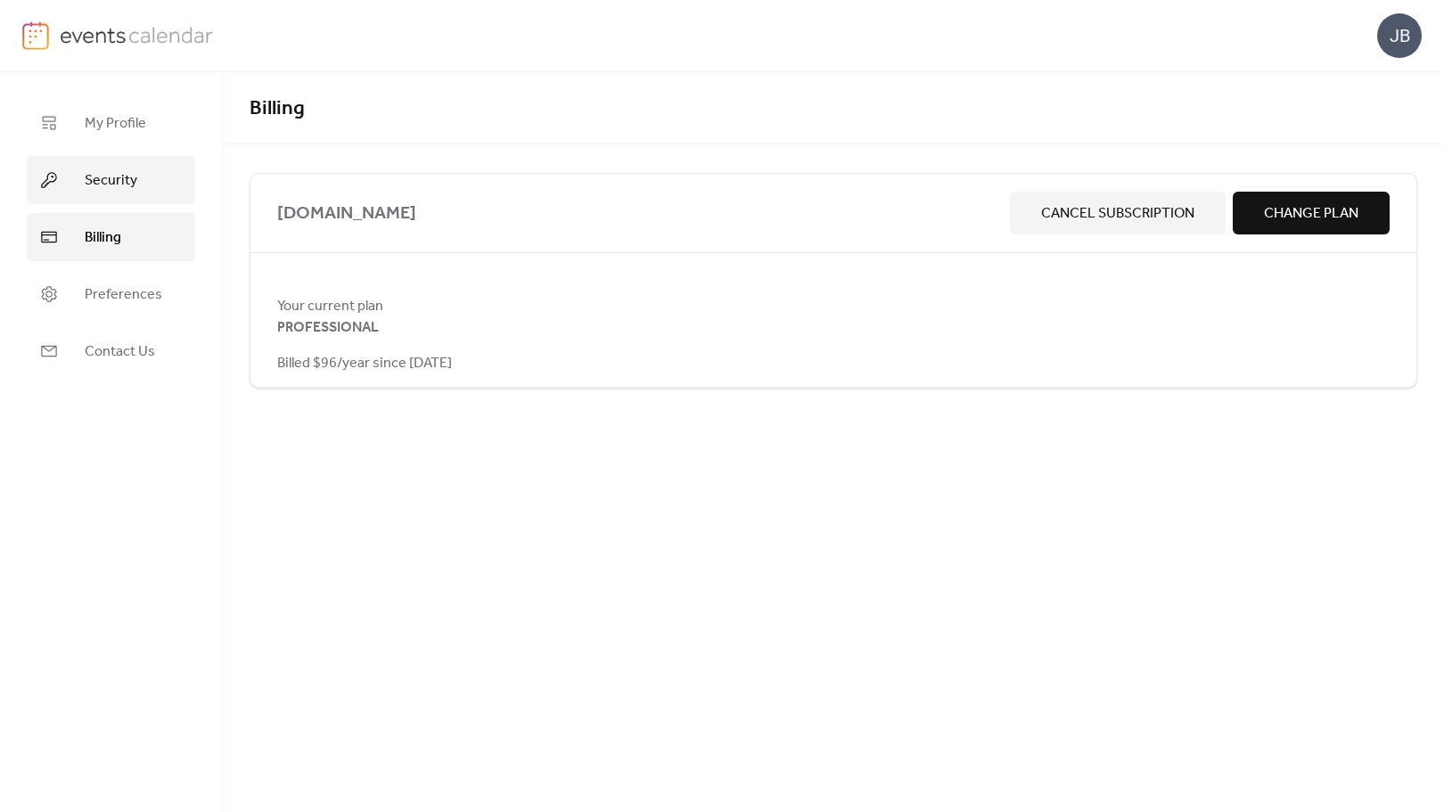
click at [100, 170] on span "Security" at bounding box center [111, 180] width 53 height 21
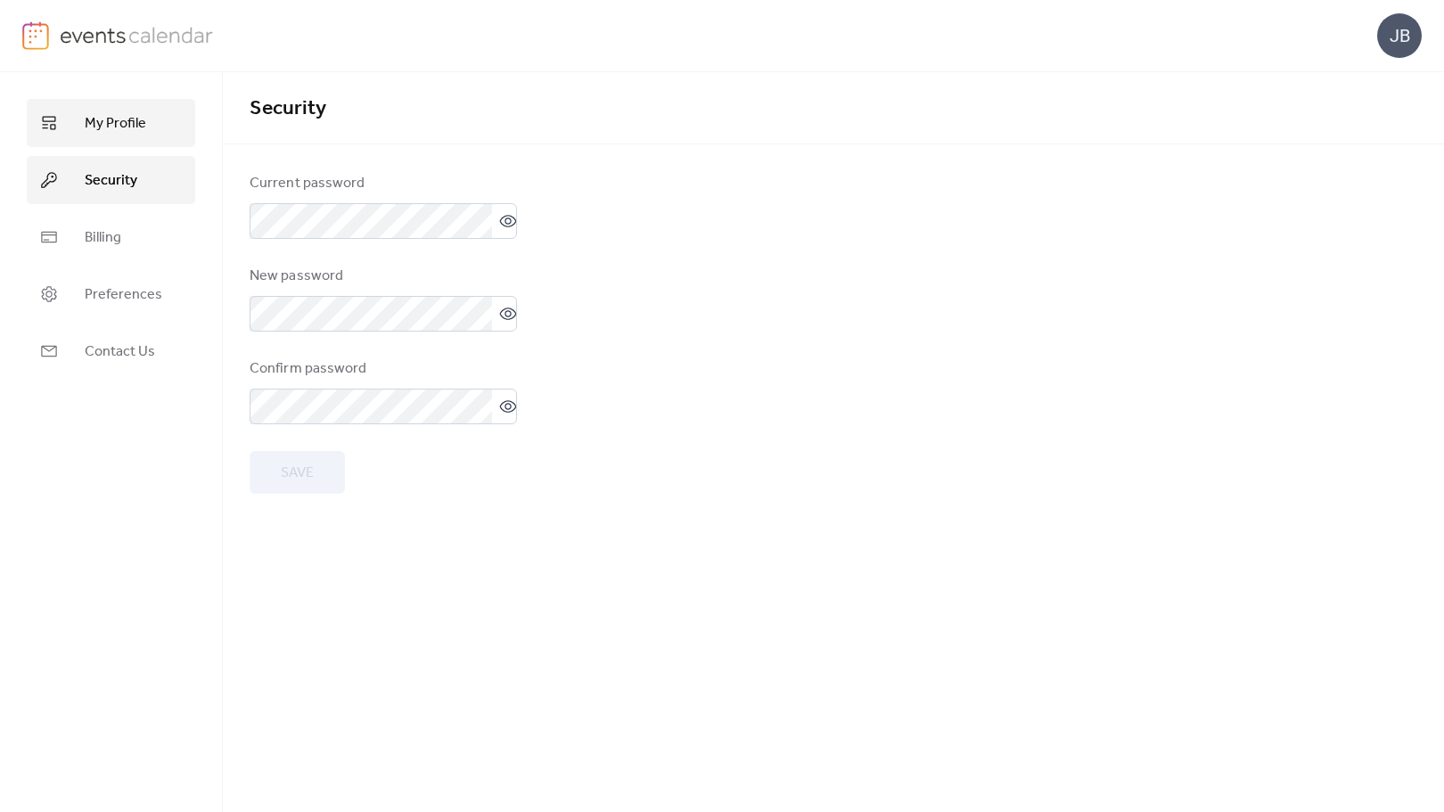
click at [104, 123] on span "My Profile" at bounding box center [115, 123] width 61 height 21
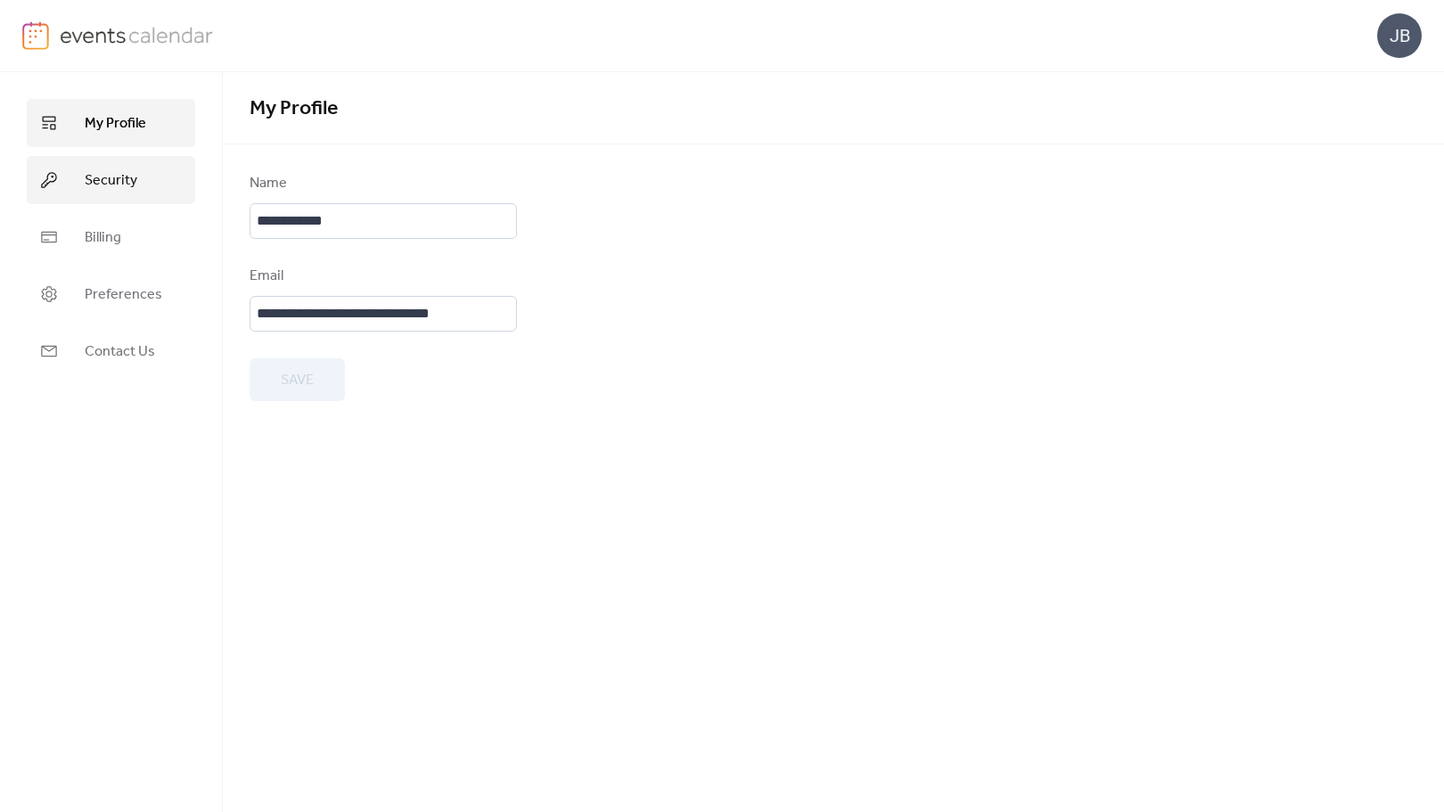
click at [104, 184] on span "Security" at bounding box center [111, 180] width 53 height 21
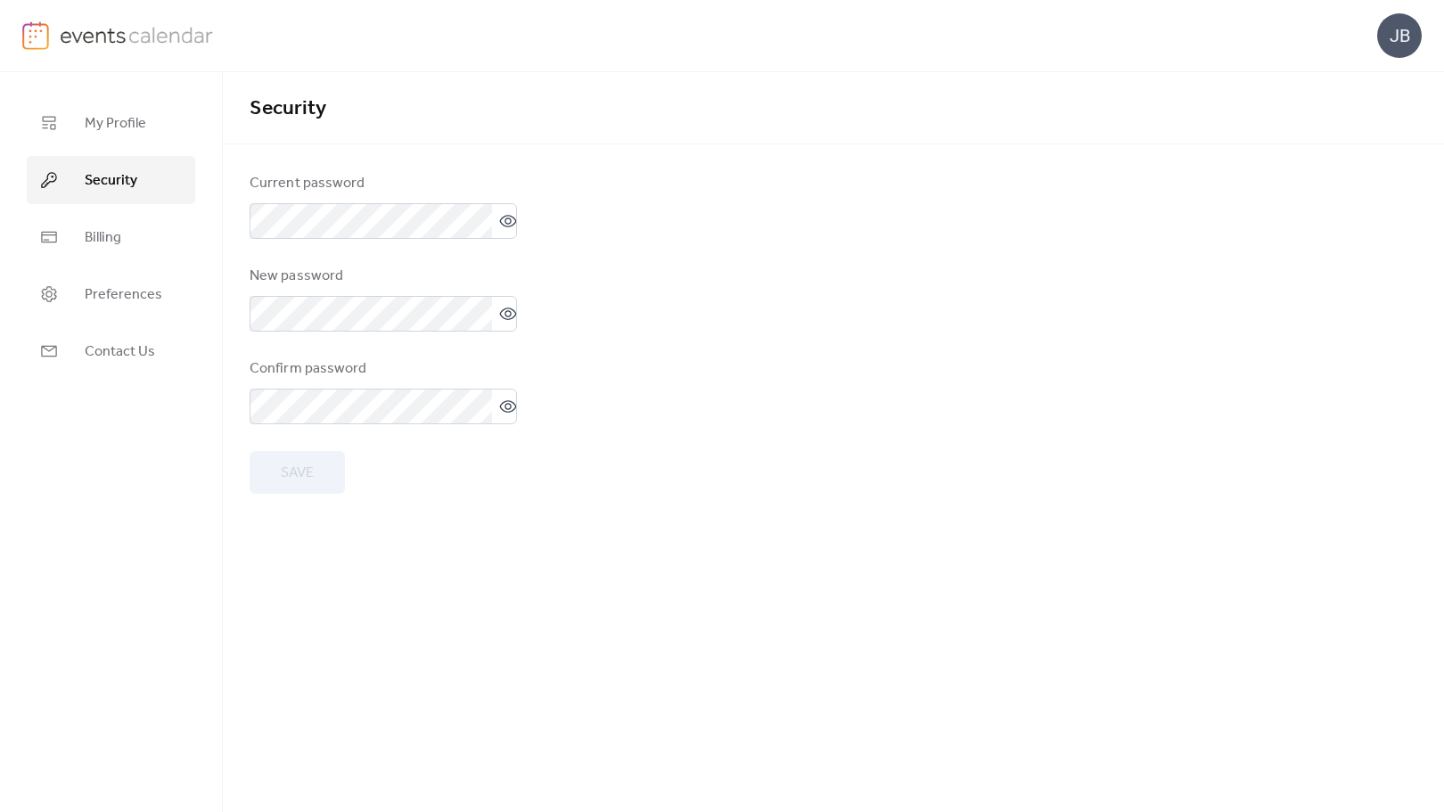
click at [668, 190] on form "Current password New password Confirm password Save" at bounding box center [833, 333] width 1167 height 321
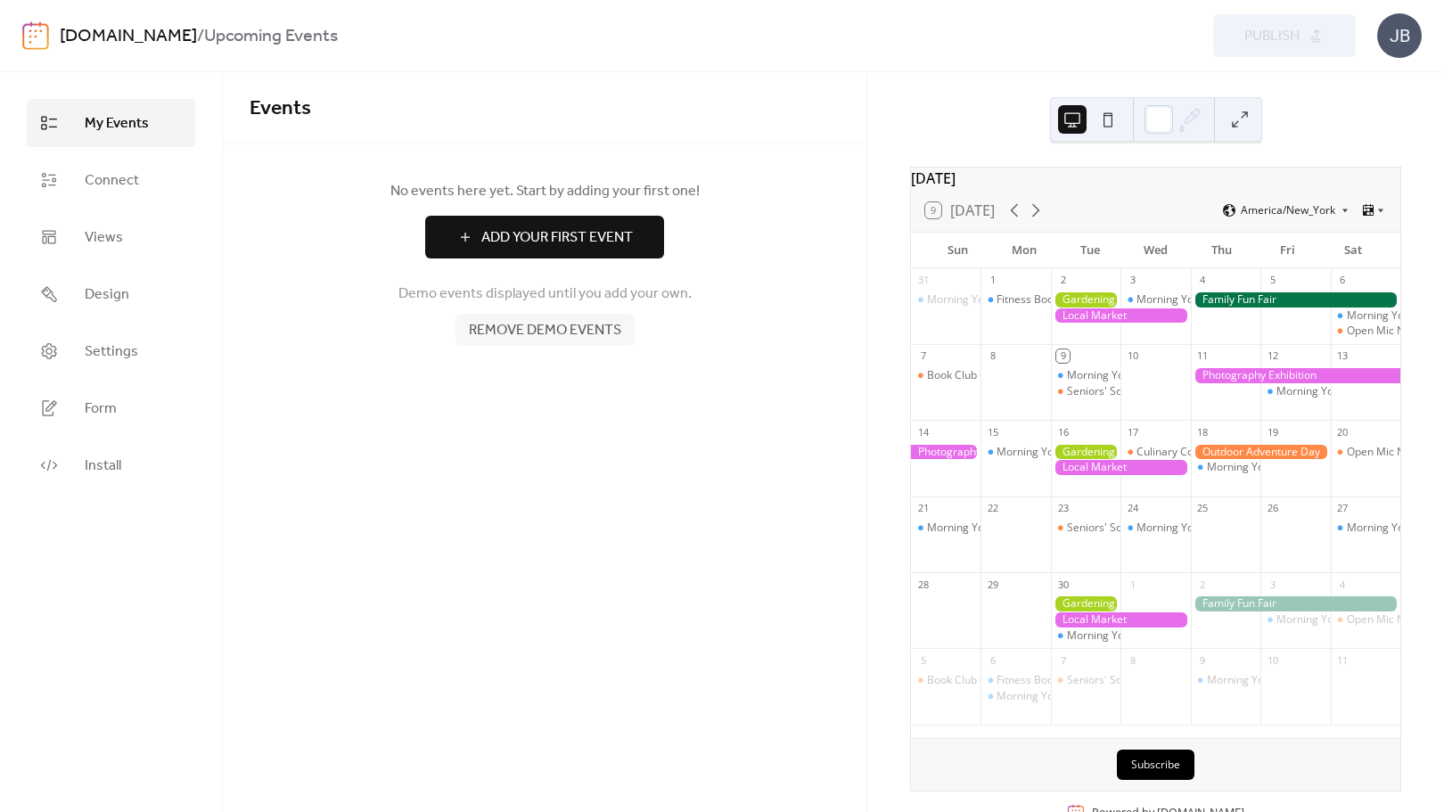
click at [601, 237] on span "Add Your First Event" at bounding box center [557, 237] width 152 height 21
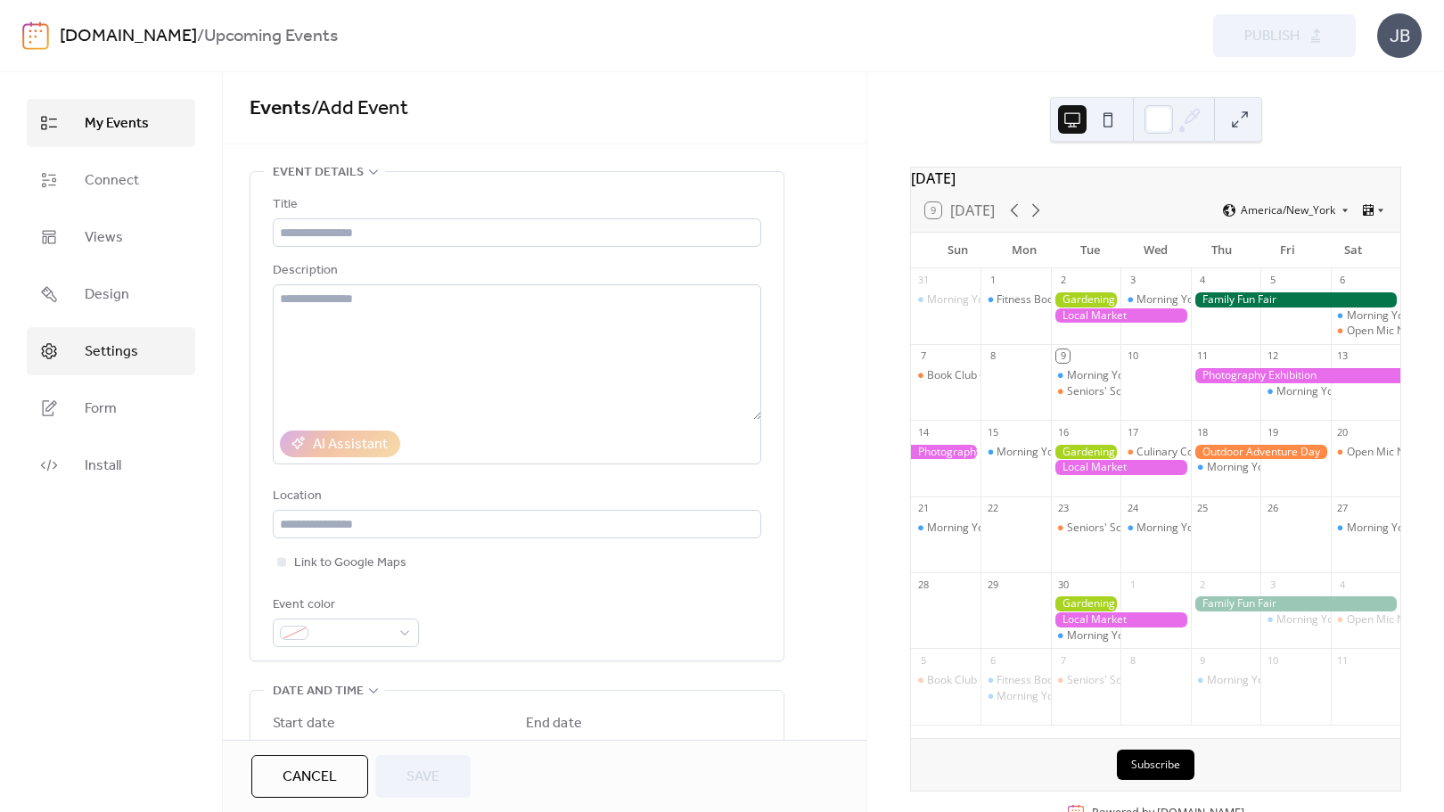
click at [109, 356] on span "Settings" at bounding box center [111, 351] width 53 height 21
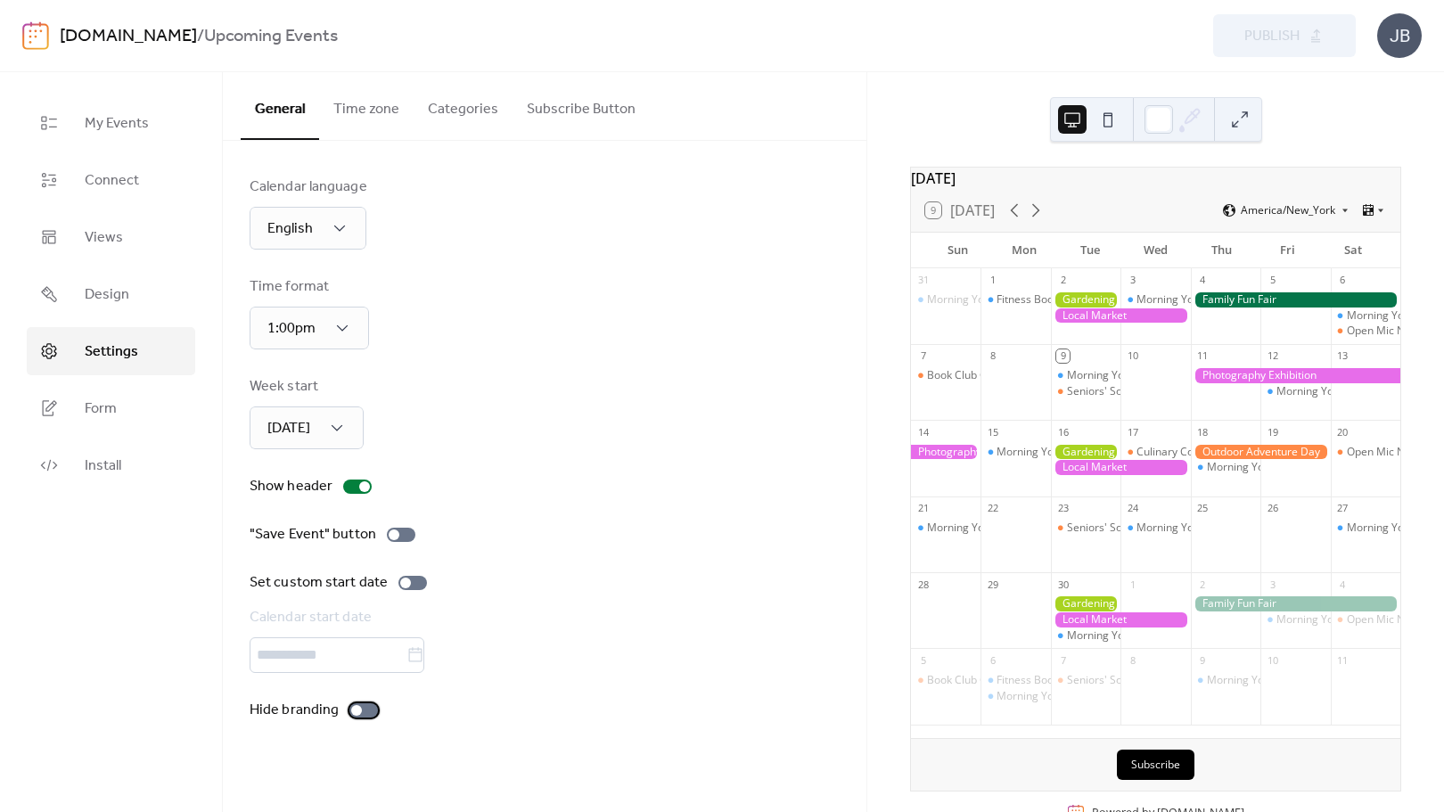
click at [364, 709] on div at bounding box center [363, 710] width 29 height 14
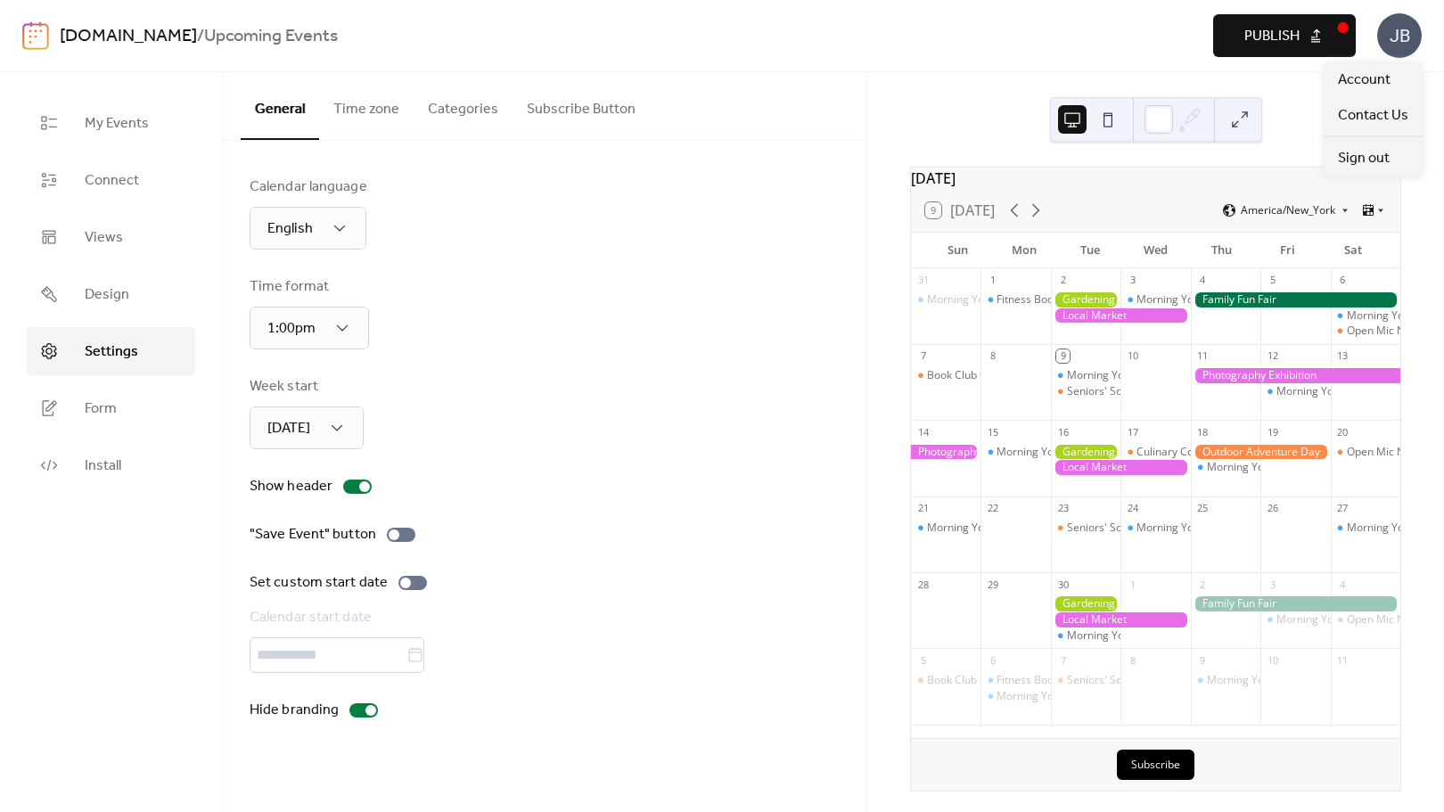
click at [1404, 38] on div "JB" at bounding box center [1399, 35] width 45 height 45
click at [1366, 117] on span "Contact Us" at bounding box center [1373, 115] width 70 height 21
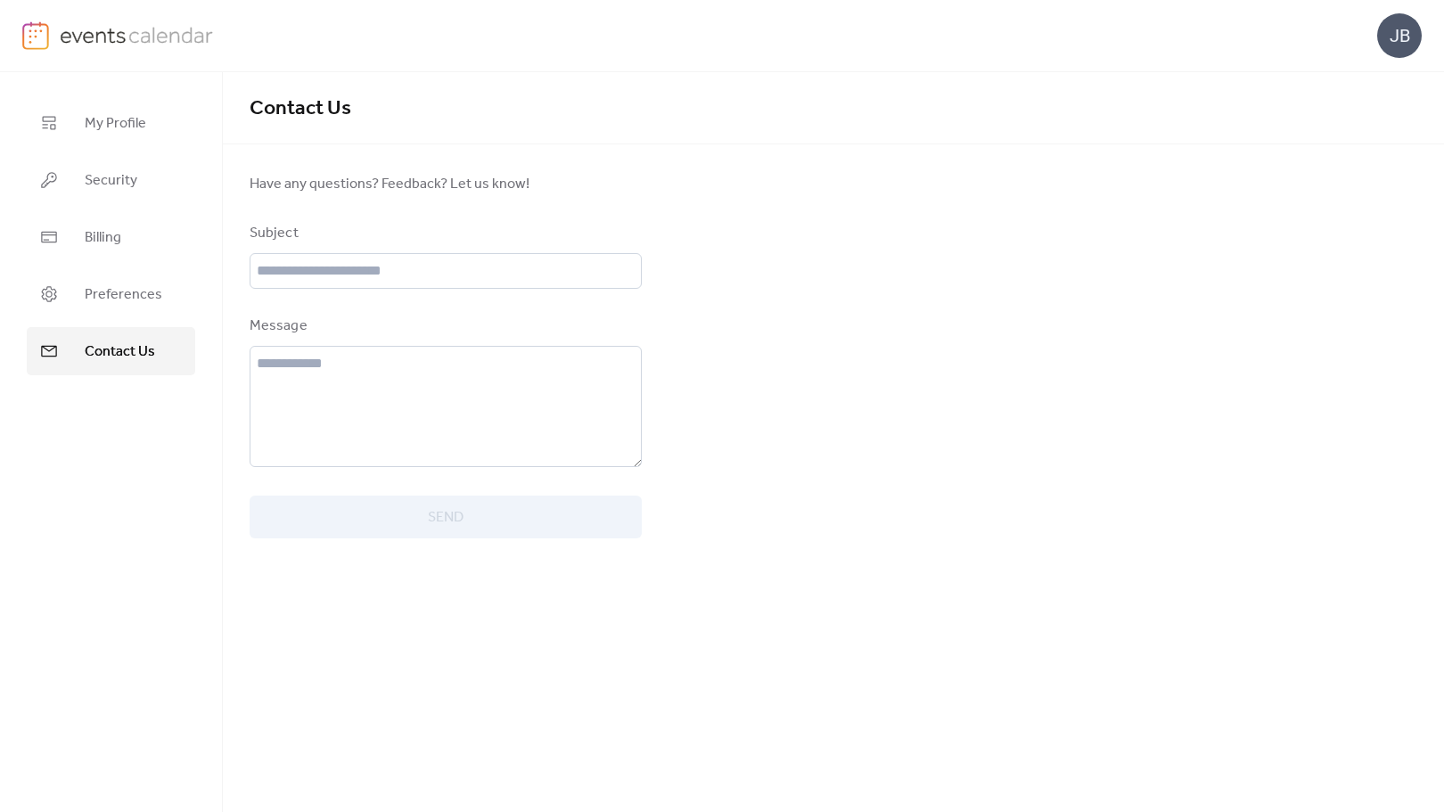
click at [309, 297] on div "Subject Message Send" at bounding box center [446, 380] width 392 height 315
click at [313, 248] on div "Subject" at bounding box center [446, 256] width 392 height 66
click at [302, 274] on input "text" at bounding box center [446, 271] width 392 height 36
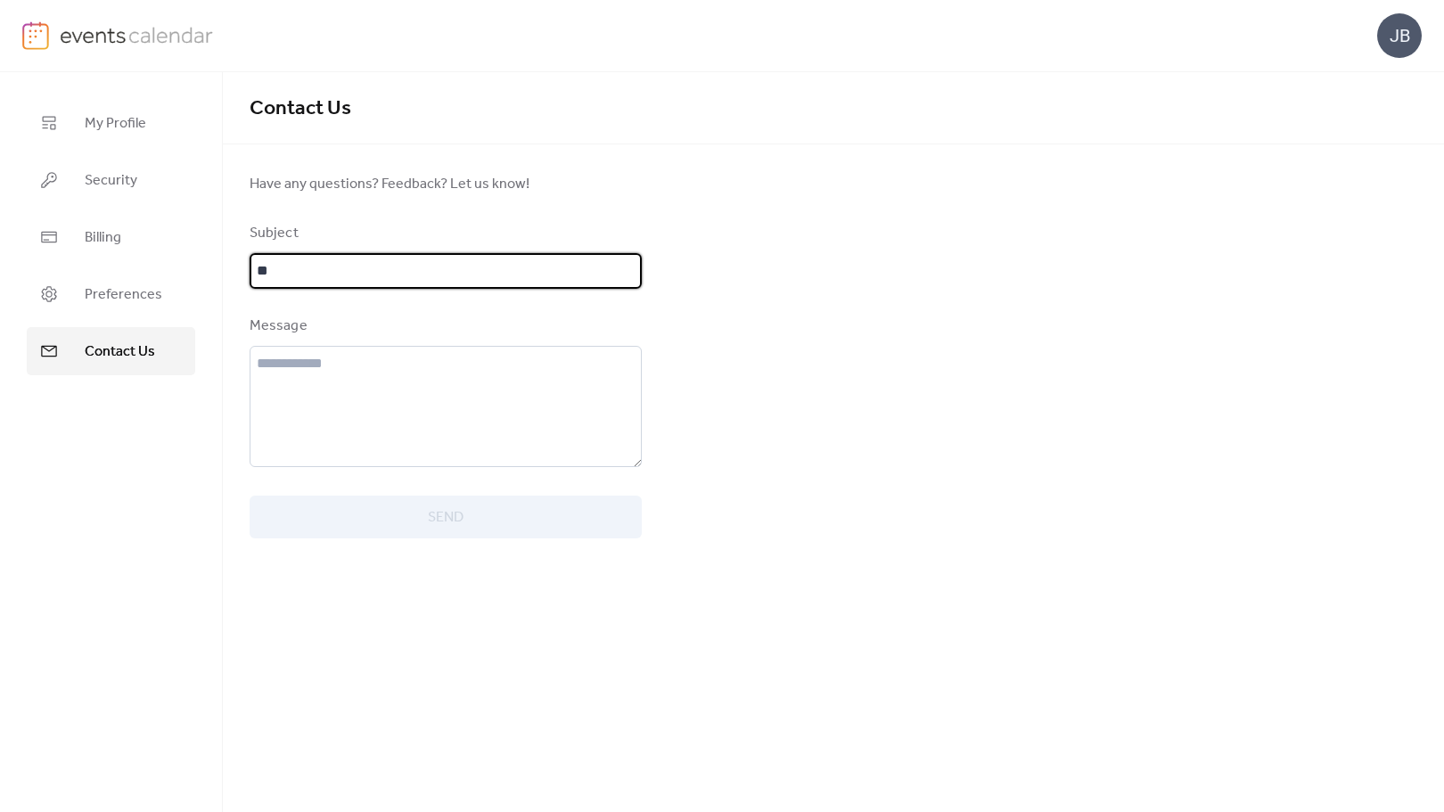
type input "*"
type input "**********"
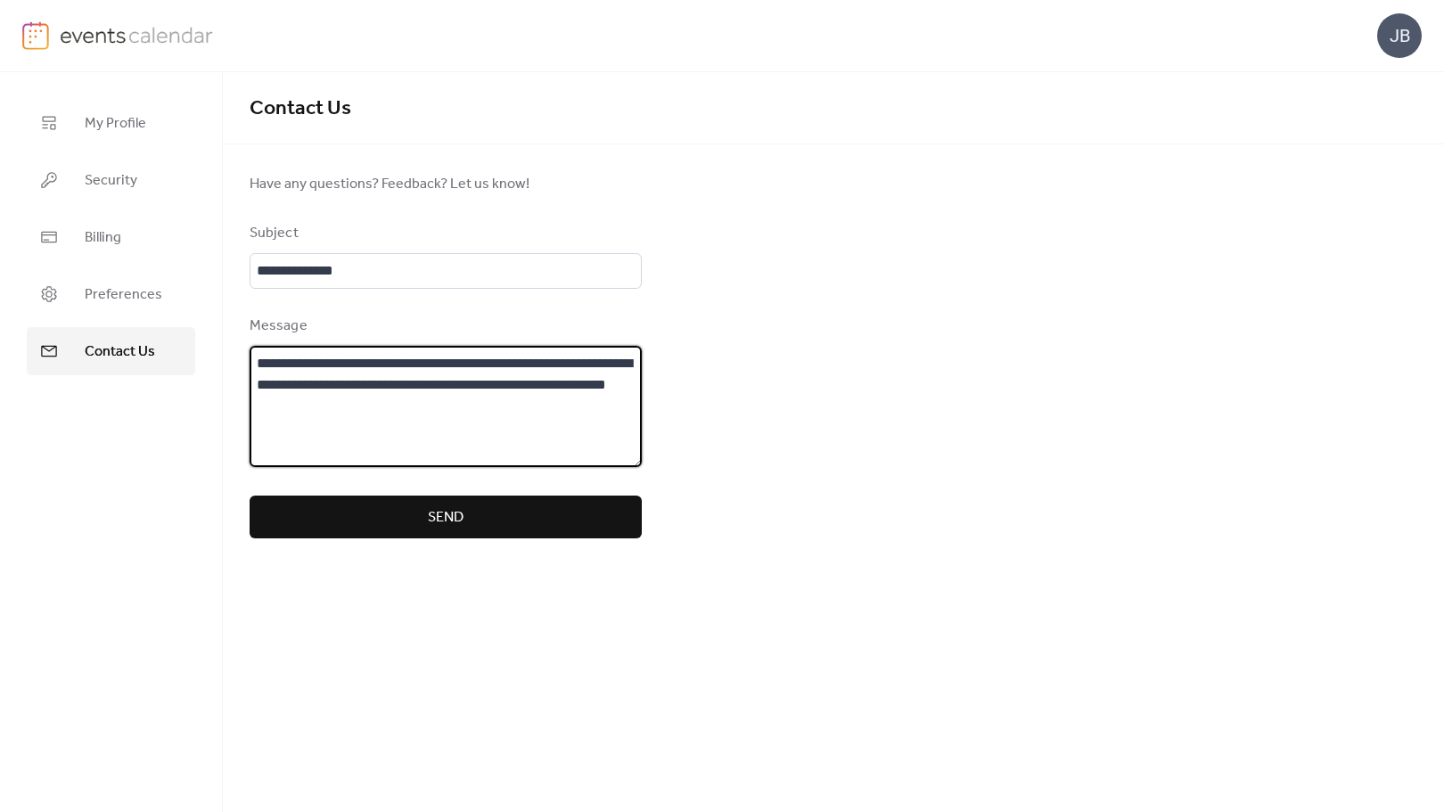
type textarea "**********"
click at [402, 511] on button "Send" at bounding box center [446, 516] width 392 height 43
